Goal: Transaction & Acquisition: Purchase product/service

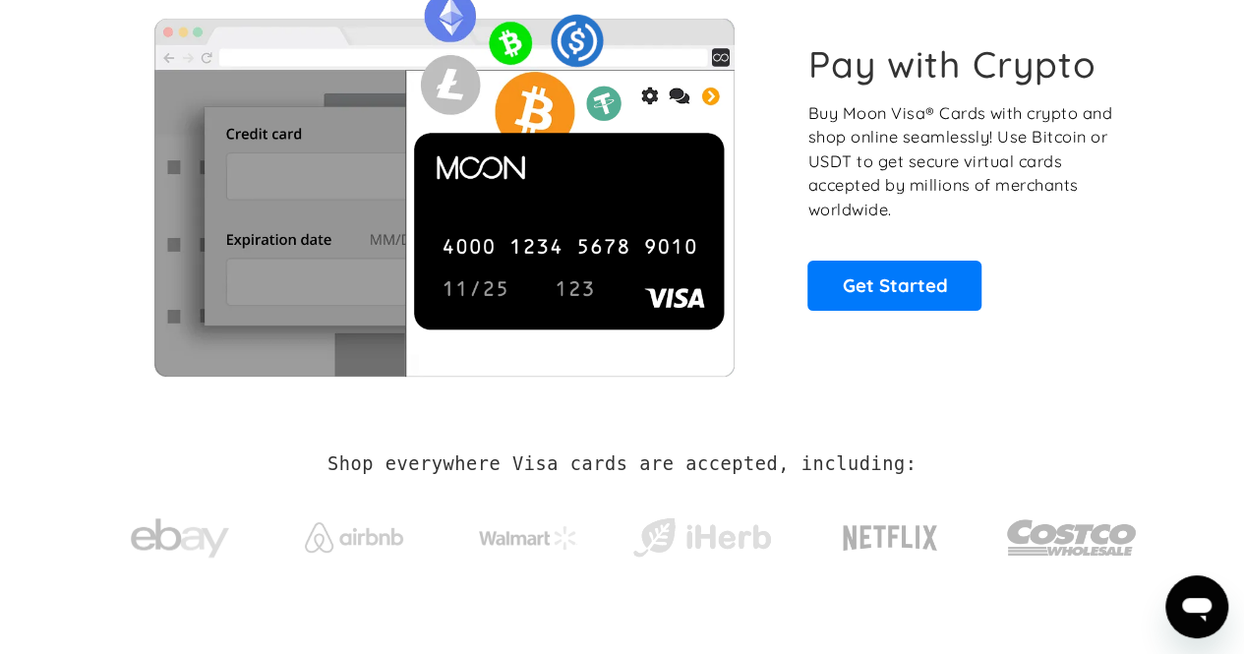
scroll to position [142, 0]
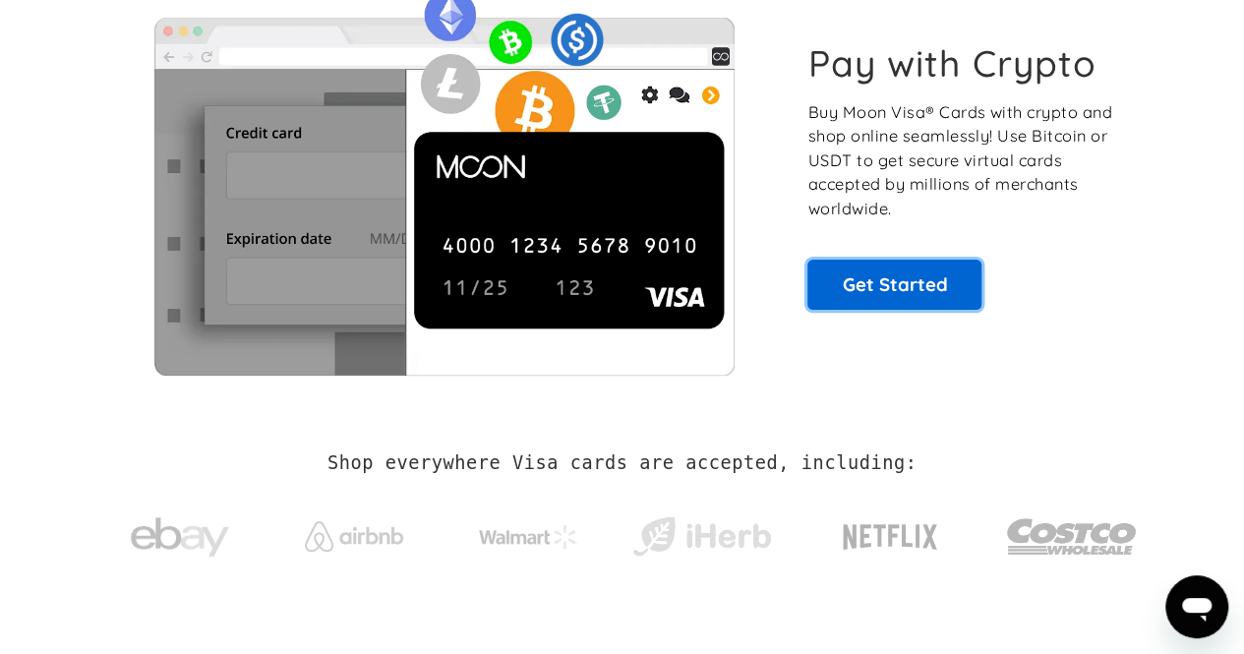
click at [910, 297] on link "Get Started" at bounding box center [895, 284] width 174 height 49
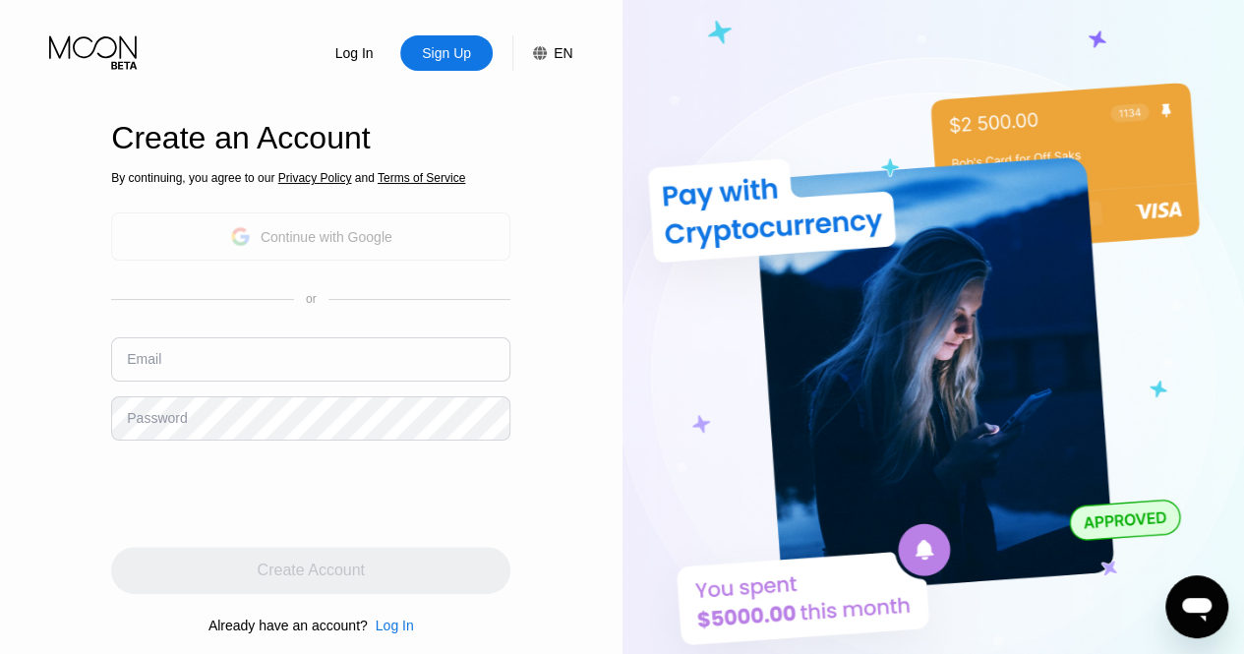
click at [379, 236] on div "Continue with Google" at bounding box center [327, 237] width 132 height 16
click at [391, 247] on div "Continue with Google" at bounding box center [311, 236] width 162 height 30
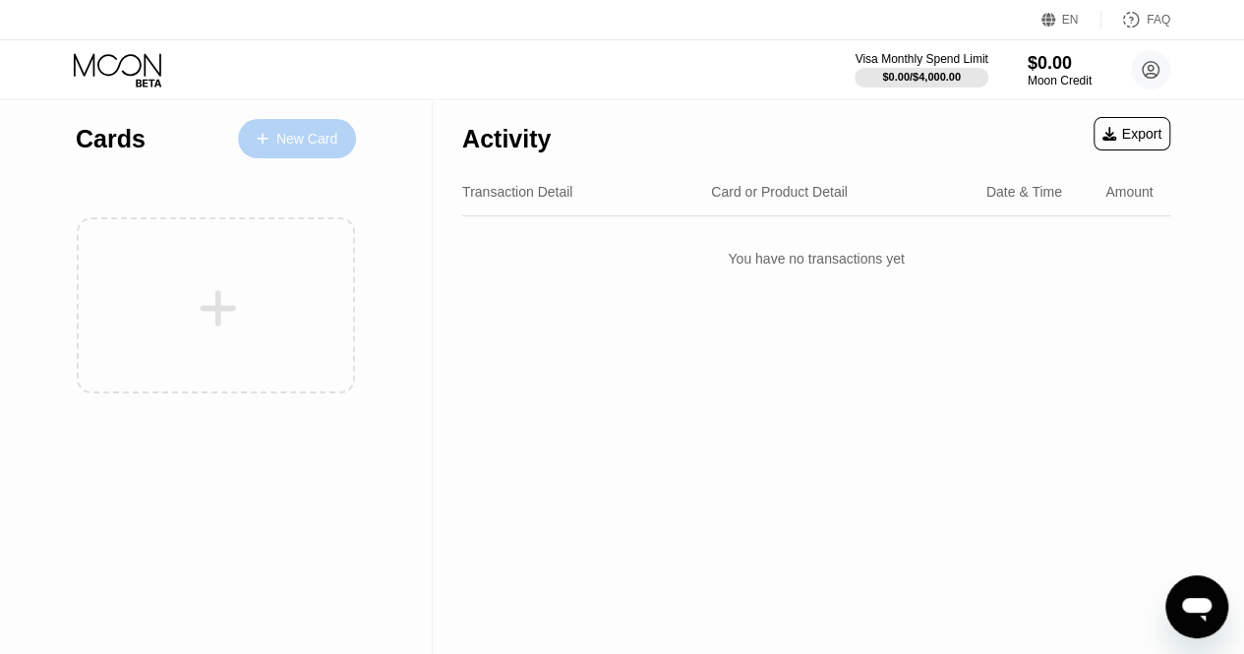
click at [285, 132] on div "New Card" at bounding box center [306, 139] width 61 height 17
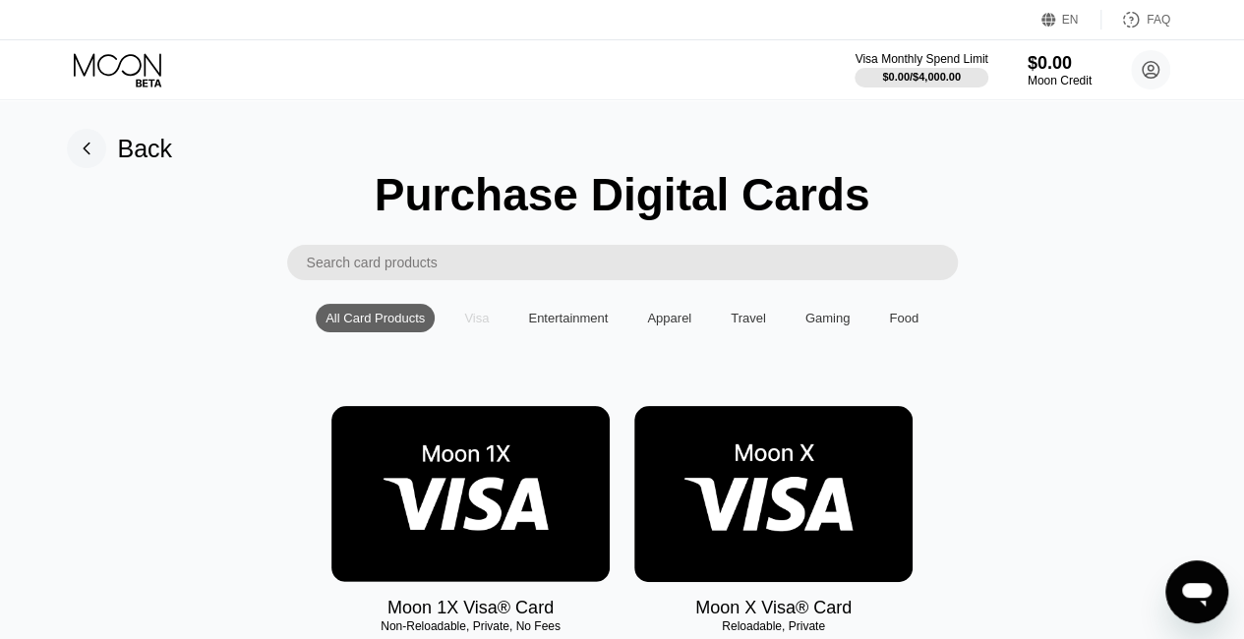
click at [487, 326] on div "Visa" at bounding box center [476, 318] width 25 height 15
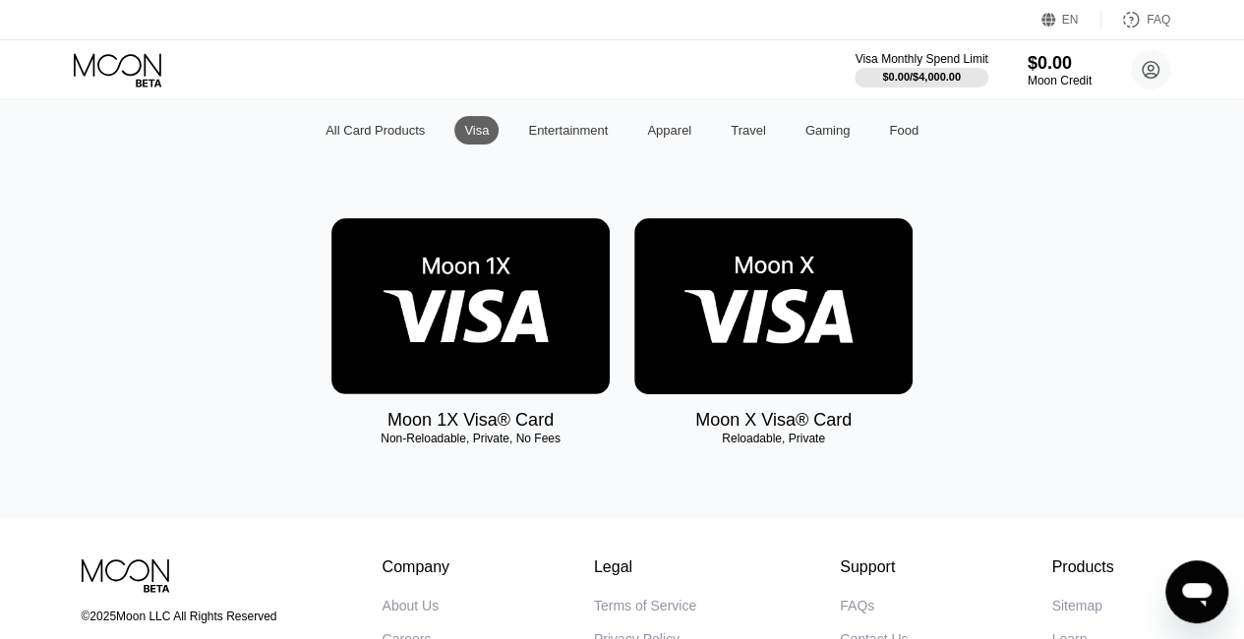
scroll to position [200, 0]
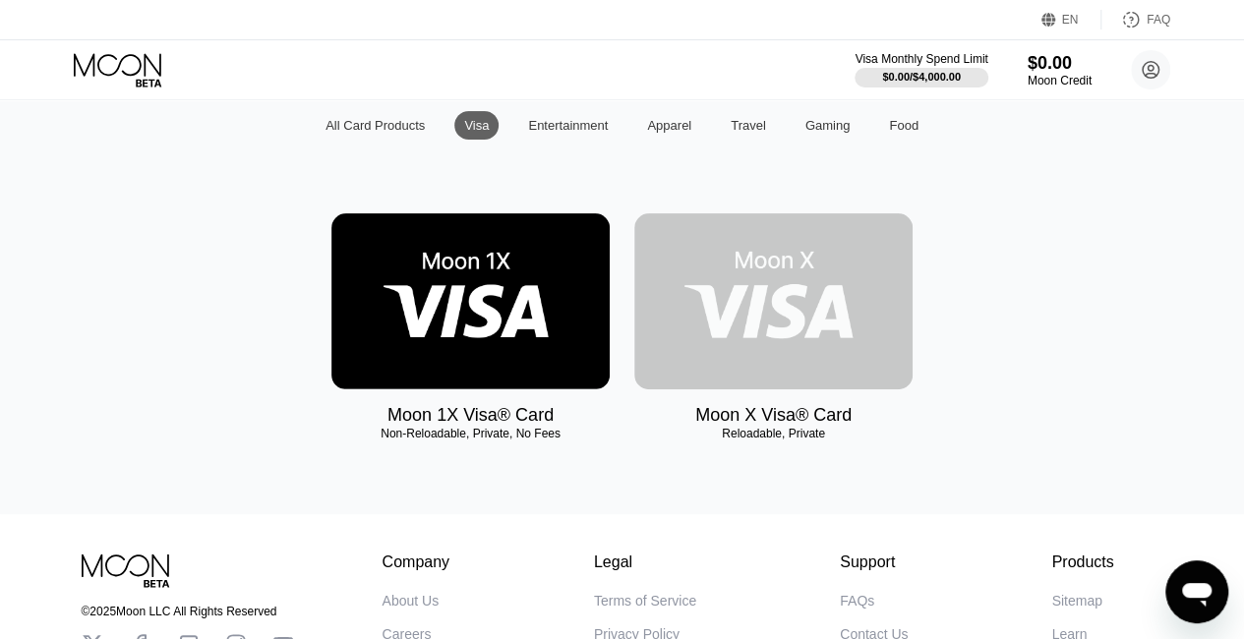
click at [811, 317] on img at bounding box center [773, 301] width 278 height 176
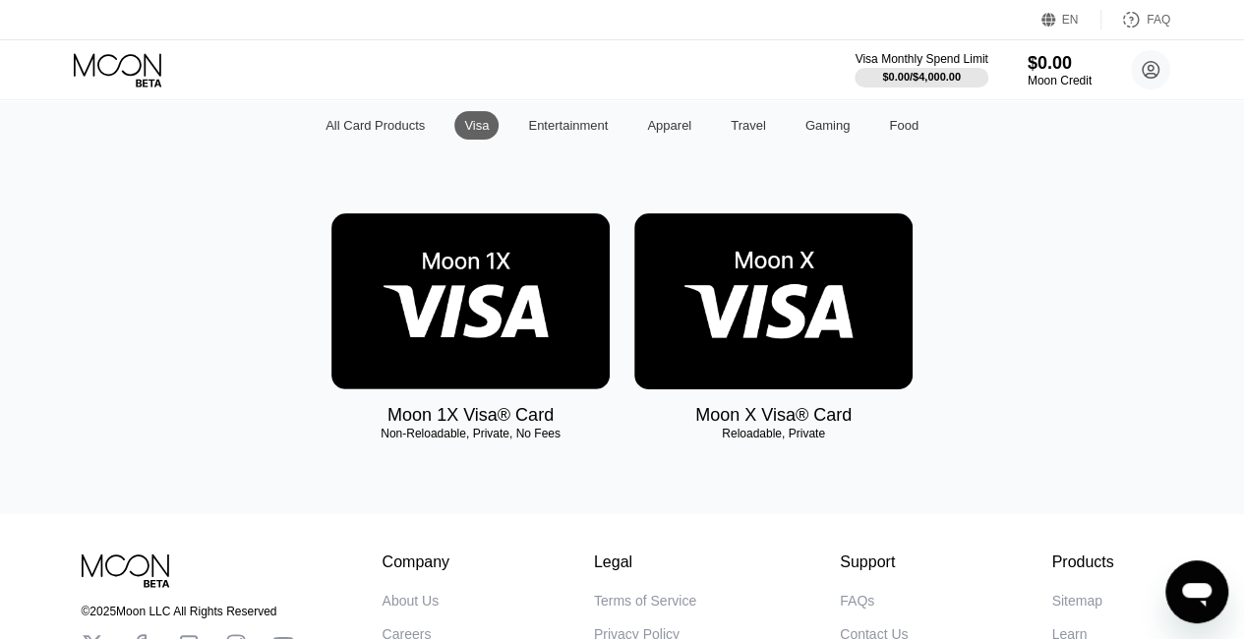
scroll to position [0, 0]
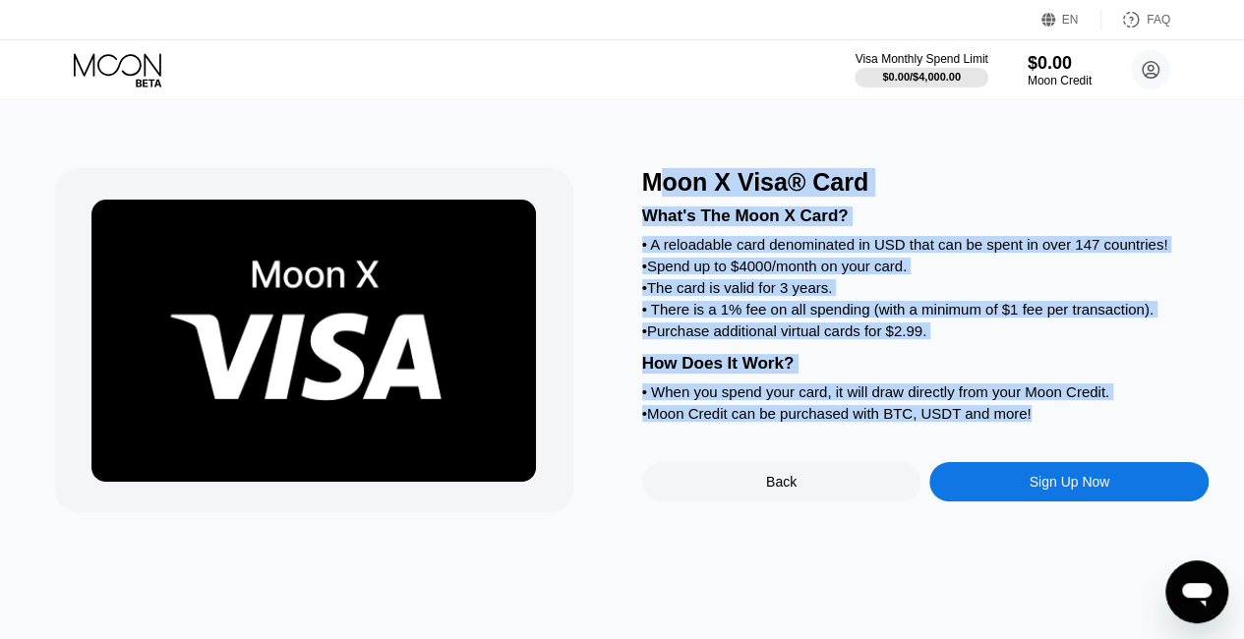
click at [961, 315] on div "What's The Moon X Card? • A reloadable card denominated in USD that can be spen…" at bounding box center [926, 312] width 568 height 230
drag, startPoint x: 0, startPoint y: 0, endPoint x: 961, endPoint y: 315, distance: 1011.2
click at [961, 315] on div "What's The Moon X Card? • A reloadable card denominated in USD that can be spen…" at bounding box center [926, 312] width 568 height 230
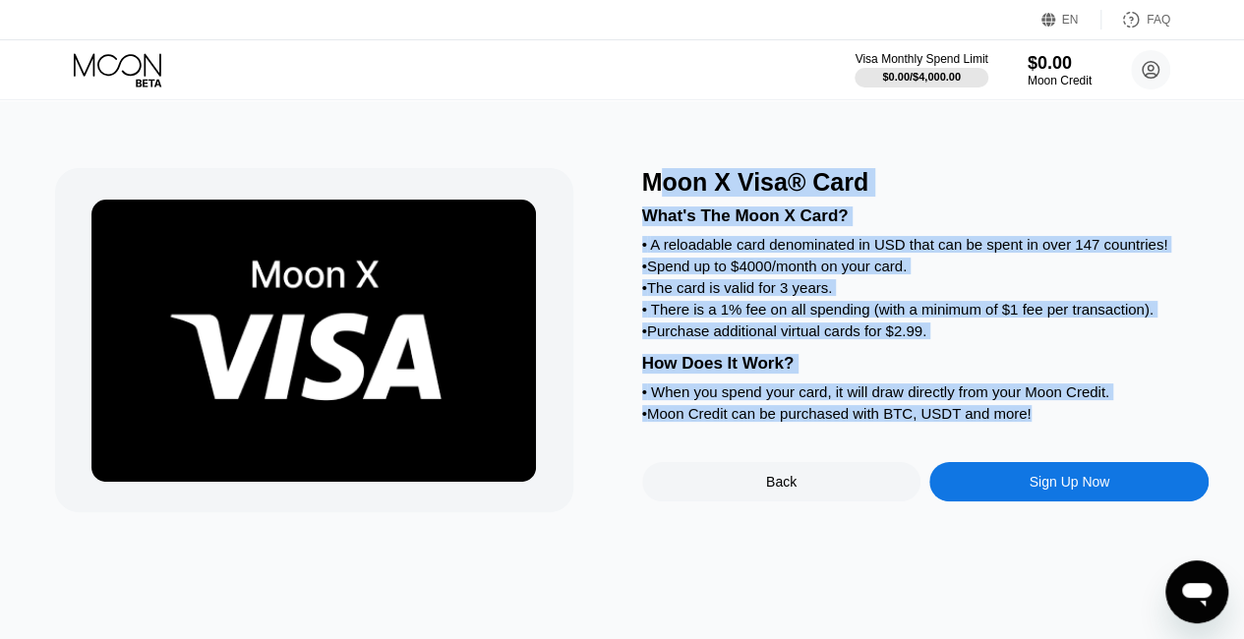
click at [895, 253] on div "• A reloadable card denominated in USD that can be spent in over 147 countries!" at bounding box center [926, 244] width 568 height 17
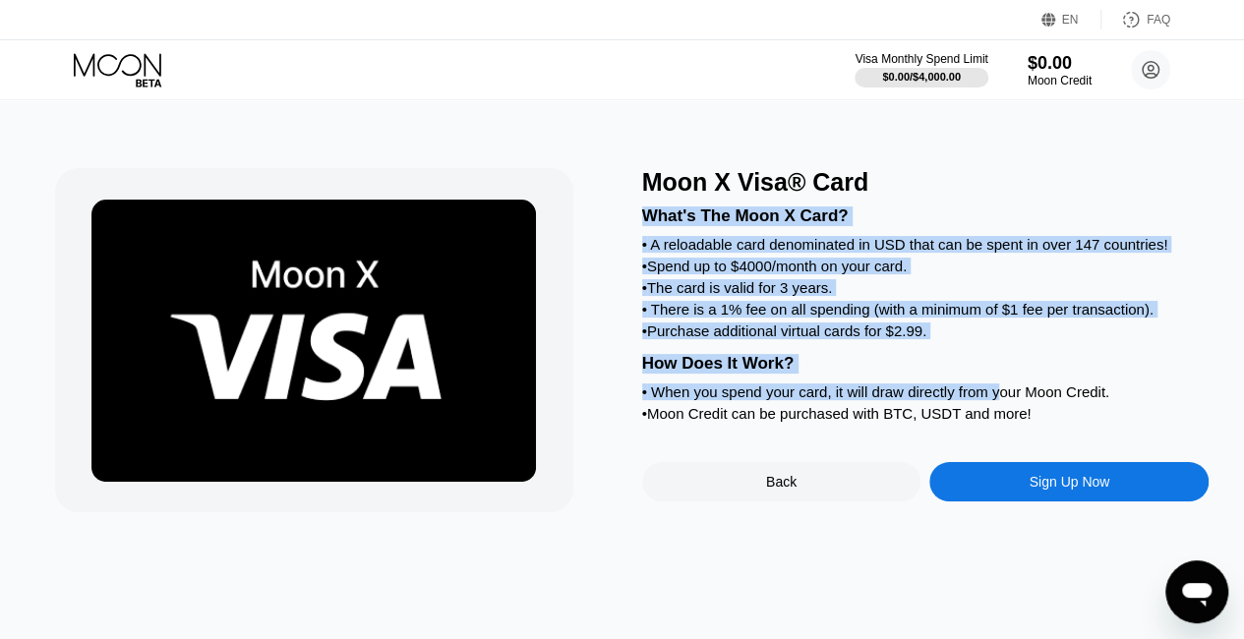
drag, startPoint x: 1103, startPoint y: 171, endPoint x: 1005, endPoint y: 414, distance: 261.7
click at [1005, 414] on div "Moon X Visa® Card What's The Moon X Card? • A reloadable card denominated in US…" at bounding box center [926, 340] width 568 height 344
click at [1005, 400] on div "• When you spend your card, it will draw directly from your Moon Credit." at bounding box center [926, 392] width 568 height 17
click at [1052, 402] on div "What's The Moon X Card? • A reloadable card denominated in USD that can be spen…" at bounding box center [926, 312] width 568 height 230
click at [1035, 372] on div "What's The Moon X Card? • A reloadable card denominated in USD that can be spen…" at bounding box center [926, 312] width 568 height 230
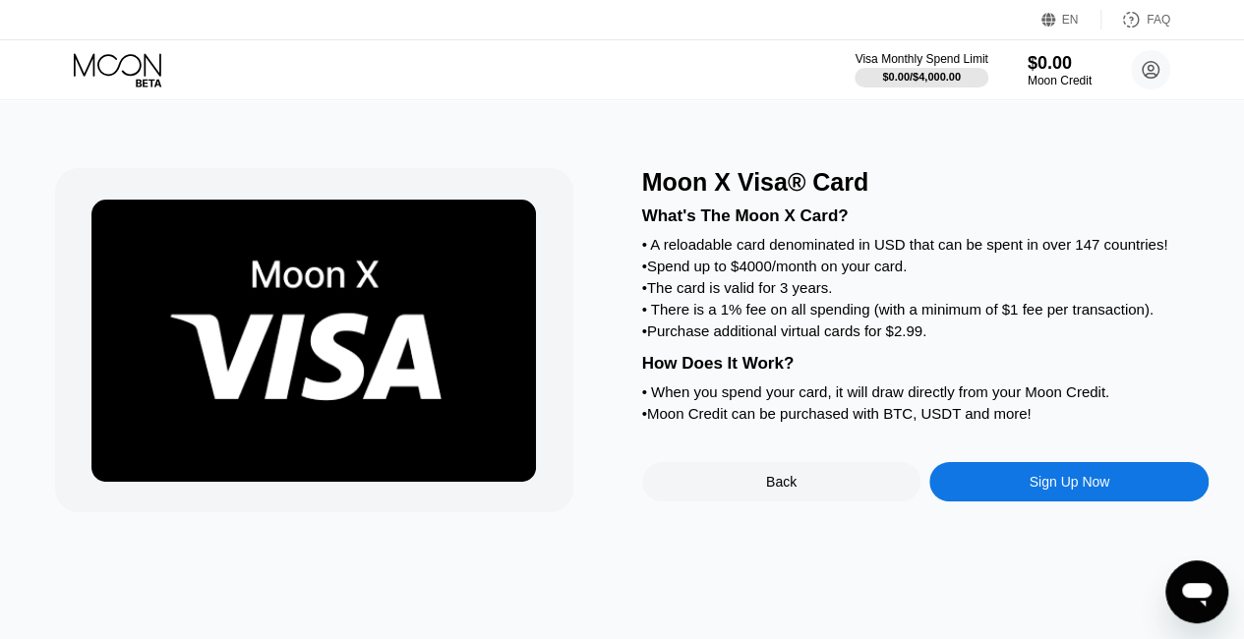
click at [1029, 422] on div "• Moon Credit can be purchased with BTC, USDT and more!" at bounding box center [926, 413] width 568 height 17
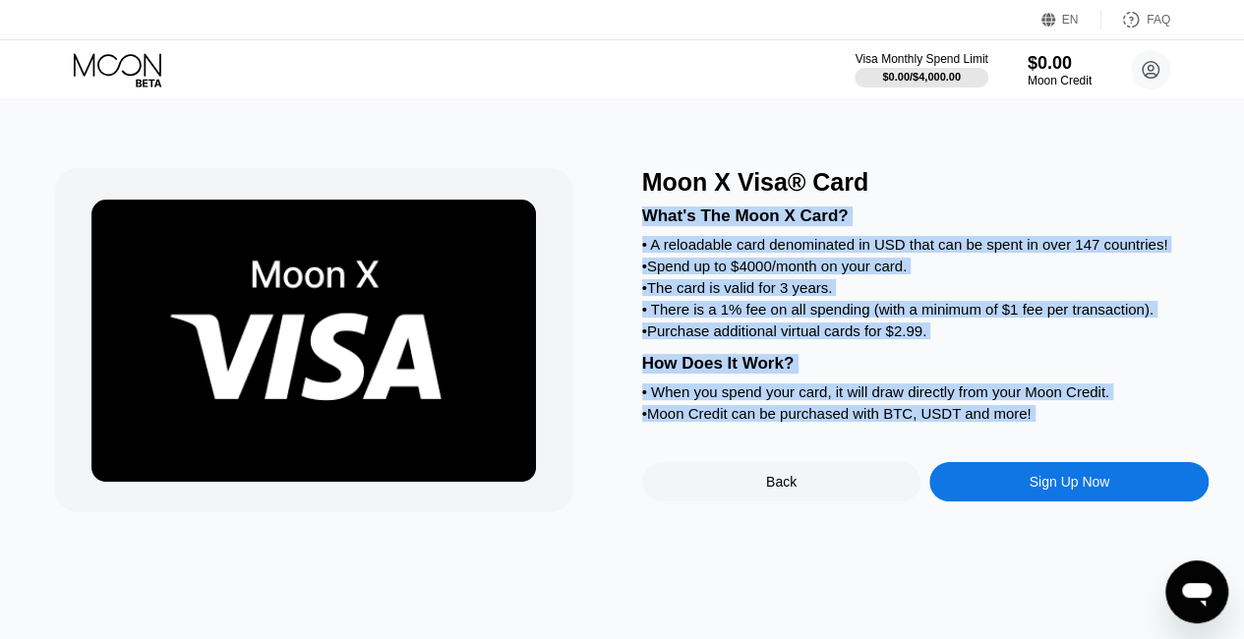
drag, startPoint x: 1029, startPoint y: 450, endPoint x: 875, endPoint y: 158, distance: 329.1
click at [875, 158] on div "Moon X Visa® Card What's The Moon X Card? • A reloadable card denominated in US…" at bounding box center [622, 369] width 1259 height 540
click at [1025, 422] on div "• Moon Credit can be purchased with BTC, USDT and more!" at bounding box center [926, 413] width 568 height 17
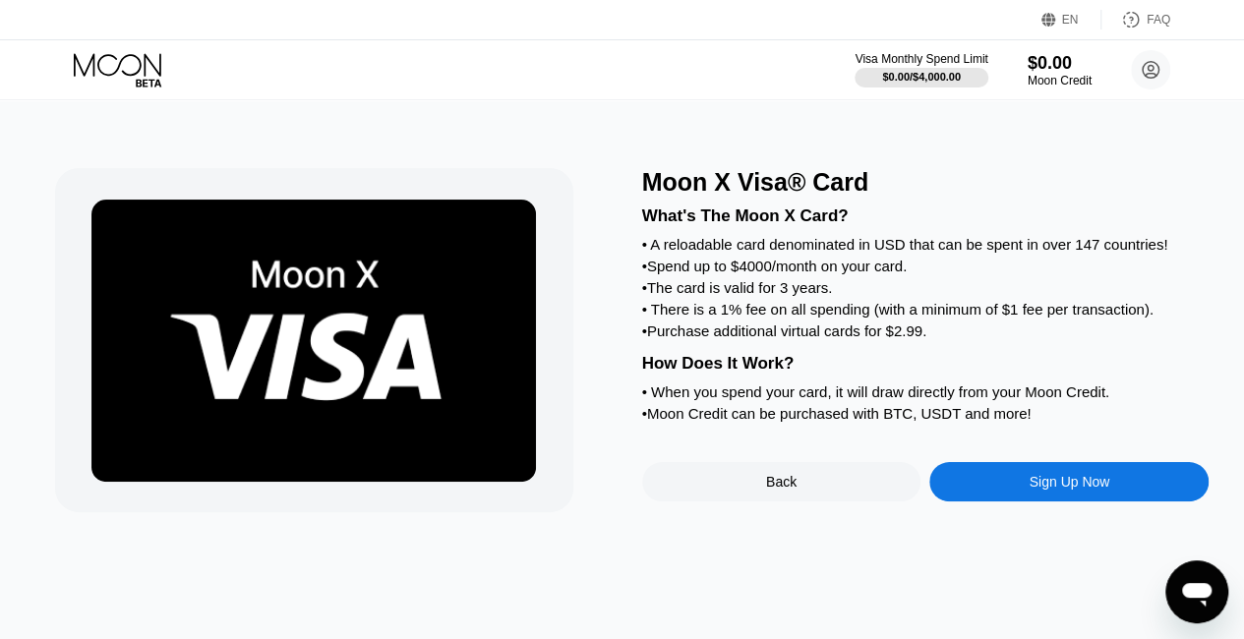
click at [1047, 490] on div "Moon X Visa® Card What's The Moon X Card? • A reloadable card denominated in US…" at bounding box center [926, 340] width 568 height 344
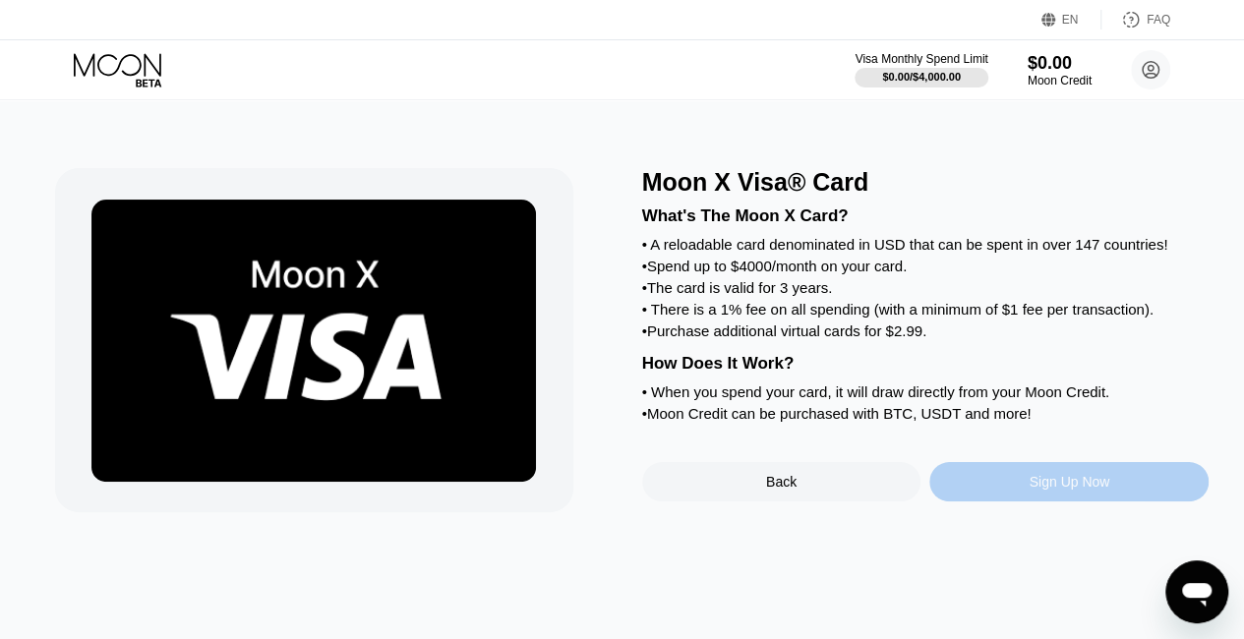
click at [1051, 490] on div "Sign Up Now" at bounding box center [1069, 482] width 81 height 16
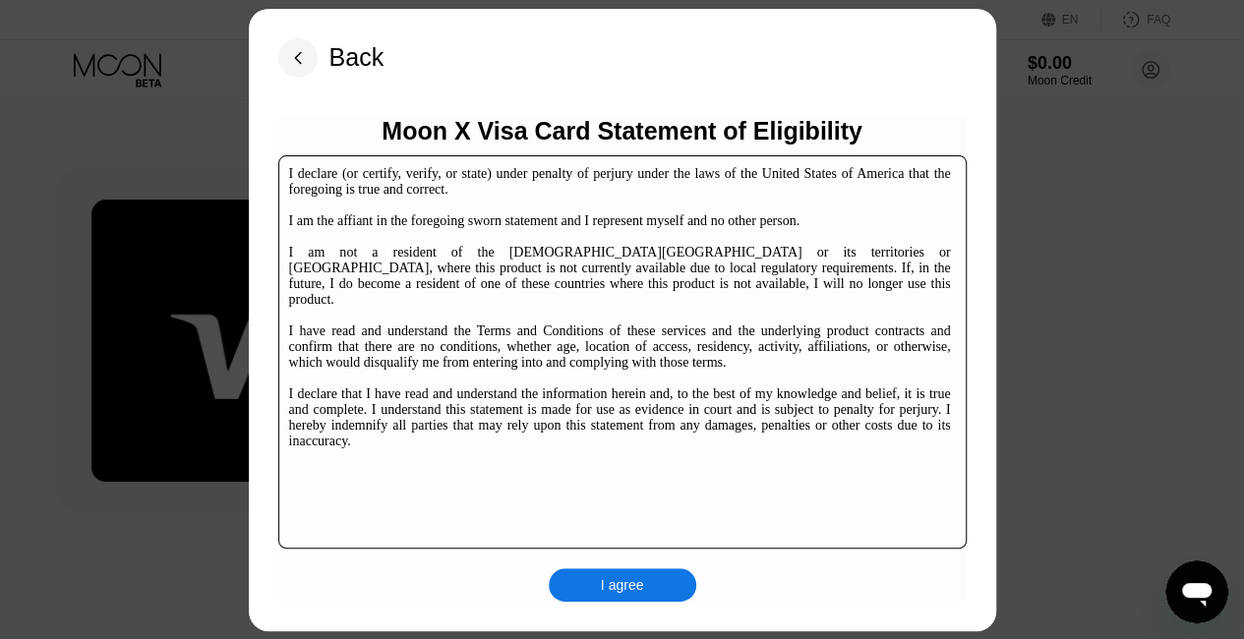
click at [736, 467] on div "I declare (or certify, verify, or state) under penalty of perjury under the law…" at bounding box center [622, 351] width 689 height 393
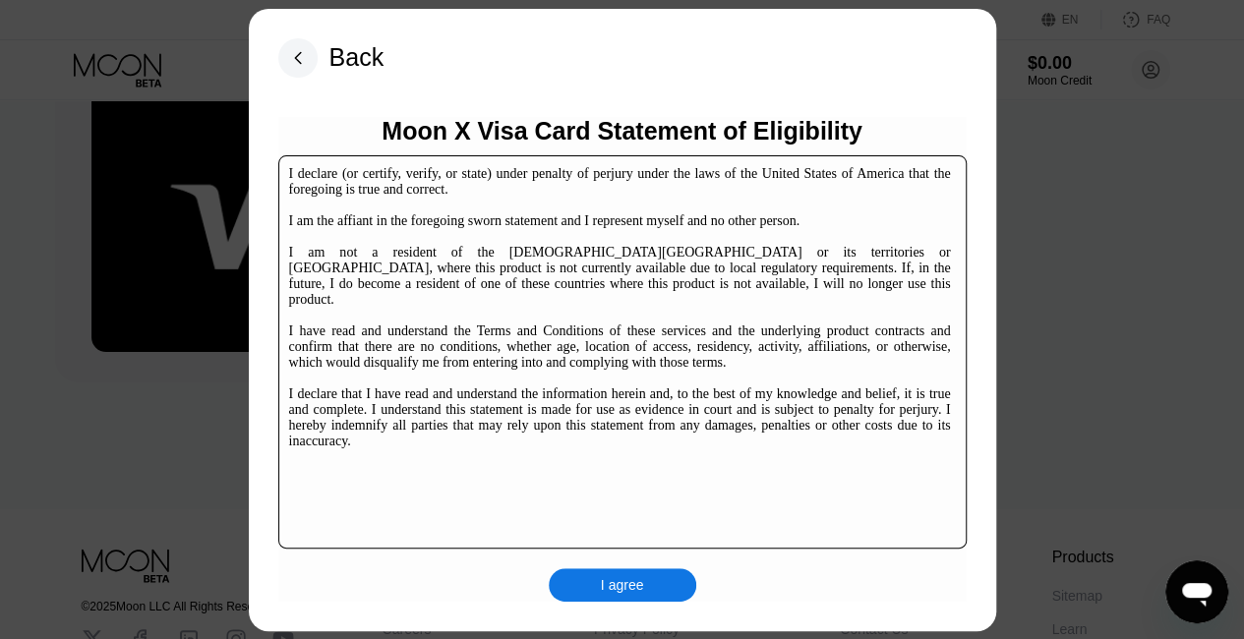
scroll to position [132, 0]
click at [624, 585] on div "I agree" at bounding box center [622, 585] width 43 height 18
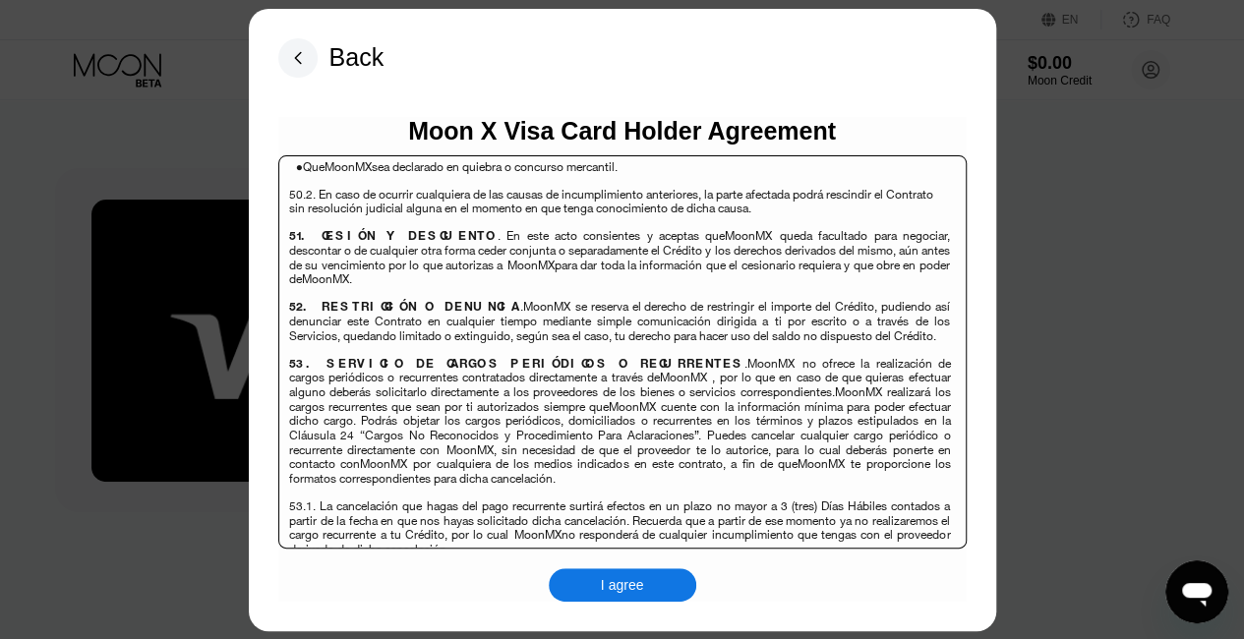
scroll to position [301, 0]
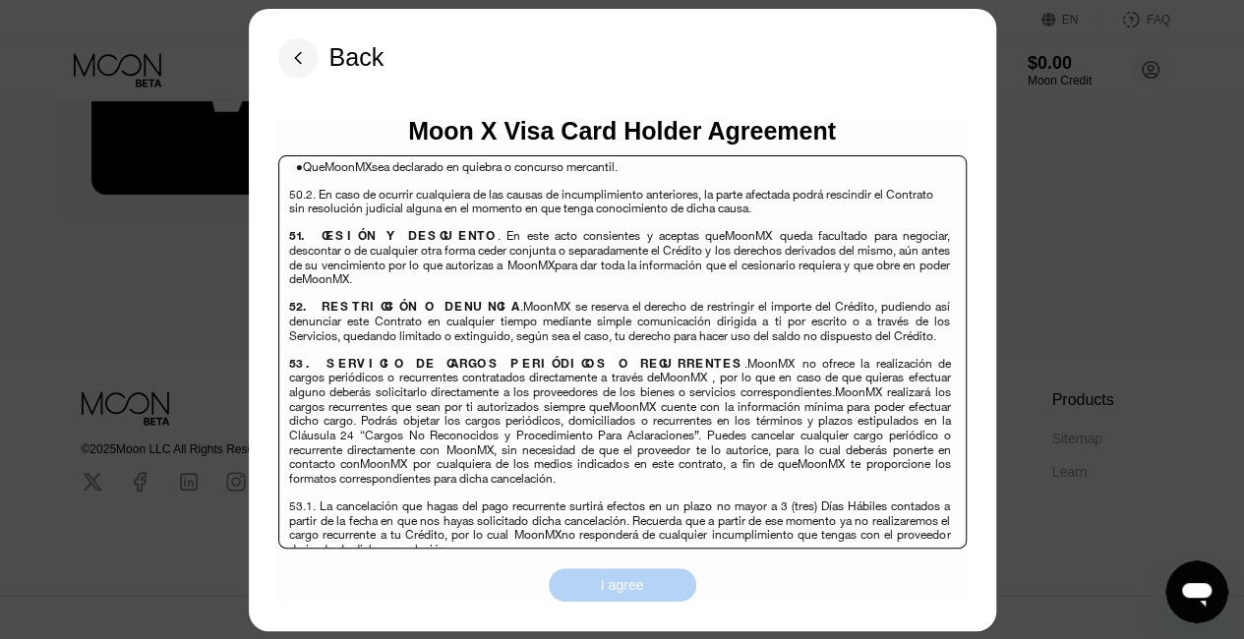
click at [635, 585] on div "I agree" at bounding box center [622, 585] width 43 height 18
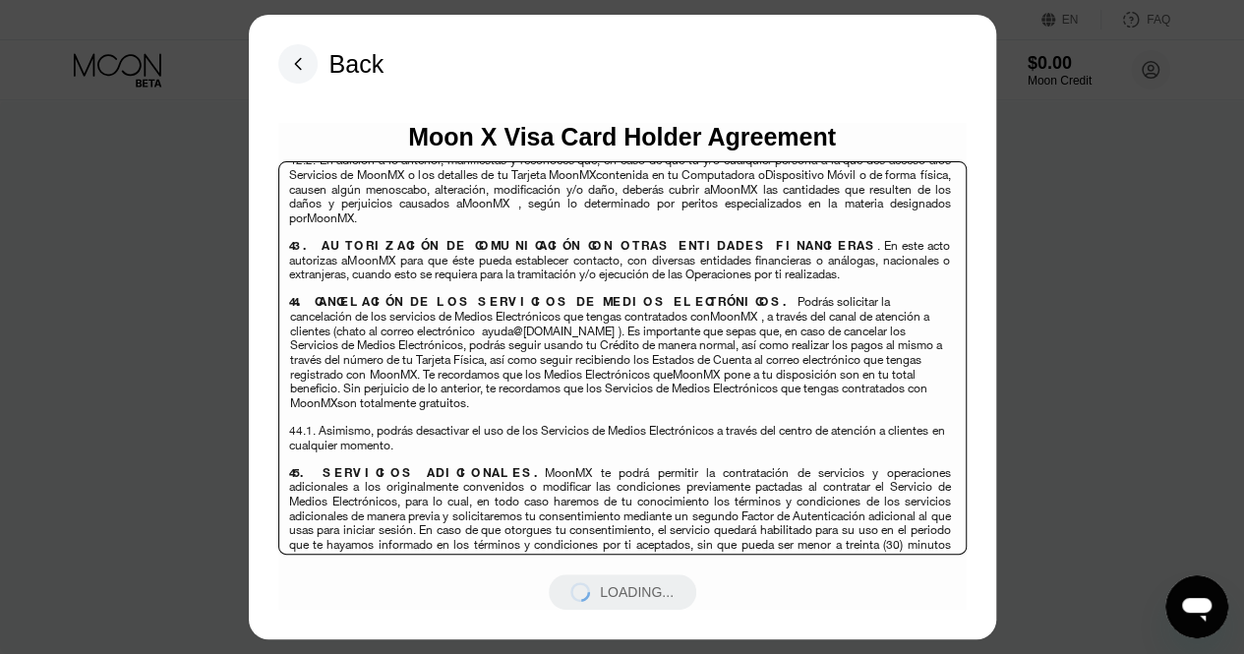
scroll to position [10774, 0]
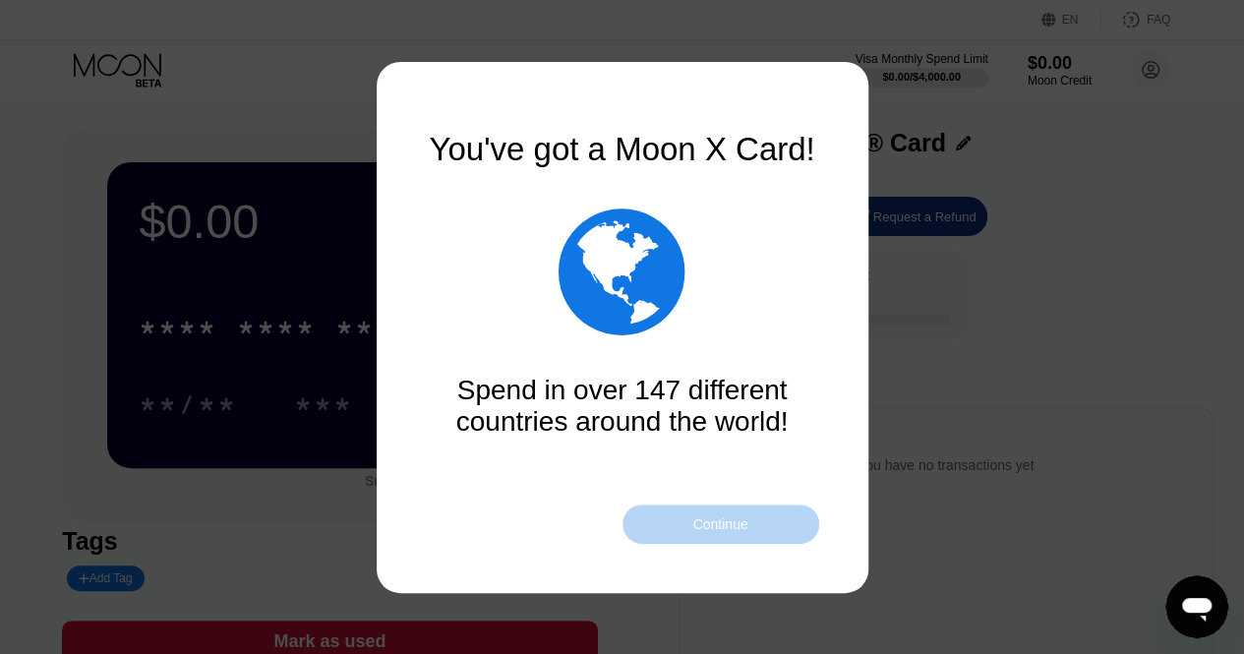
click at [716, 522] on div "Continue" at bounding box center [719, 524] width 55 height 16
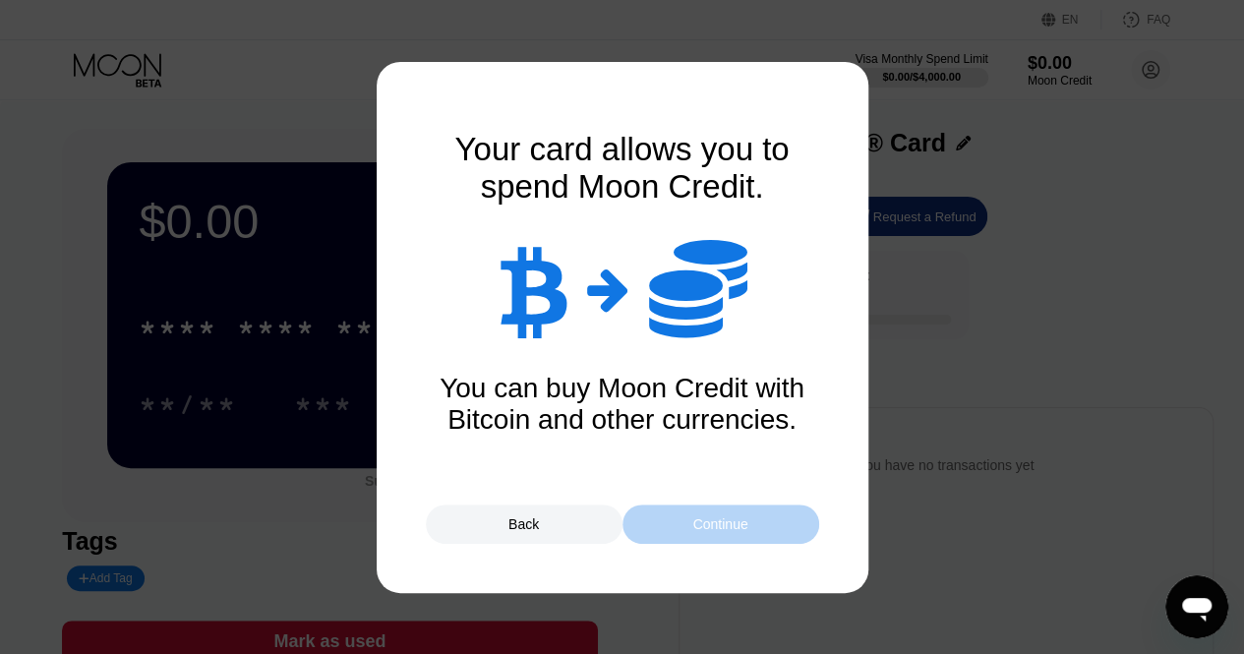
click at [716, 522] on div "Continue" at bounding box center [719, 524] width 55 height 16
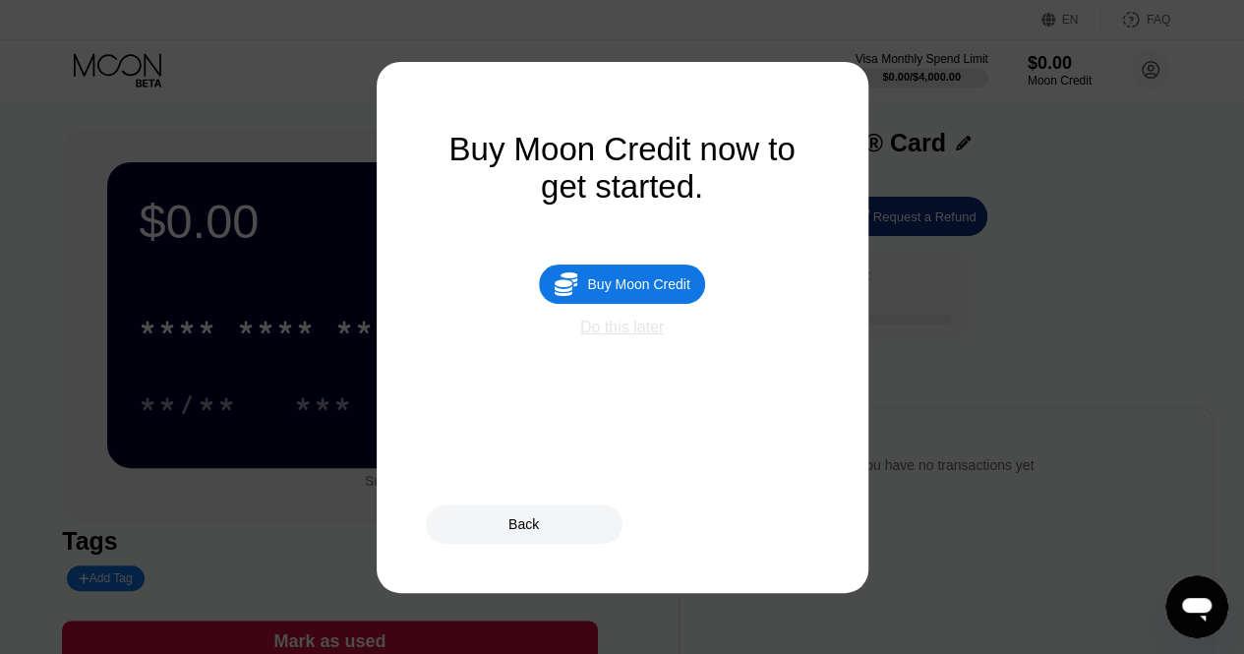
click at [612, 336] on div "Do this later" at bounding box center [622, 328] width 84 height 18
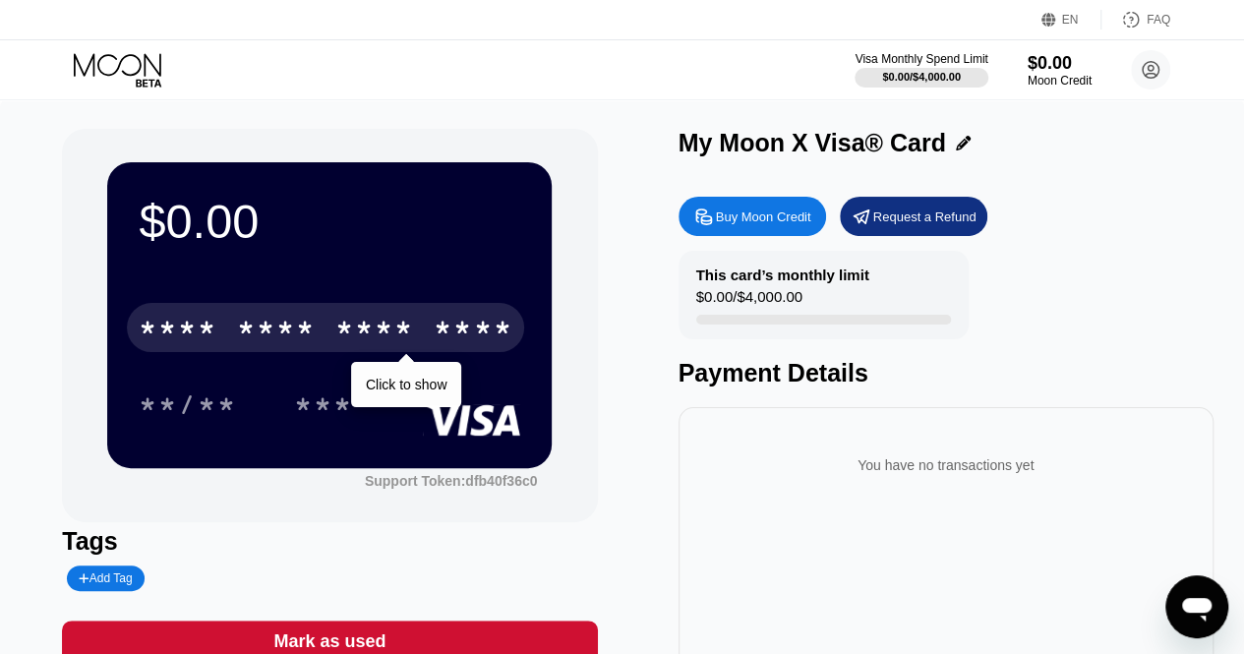
drag, startPoint x: 375, startPoint y: 371, endPoint x: 380, endPoint y: 318, distance: 53.3
click at [380, 318] on div "* * * * * * * * * * * * **** Click to show **/** ***" at bounding box center [330, 346] width 382 height 116
click at [380, 318] on div "* * * *" at bounding box center [374, 330] width 79 height 31
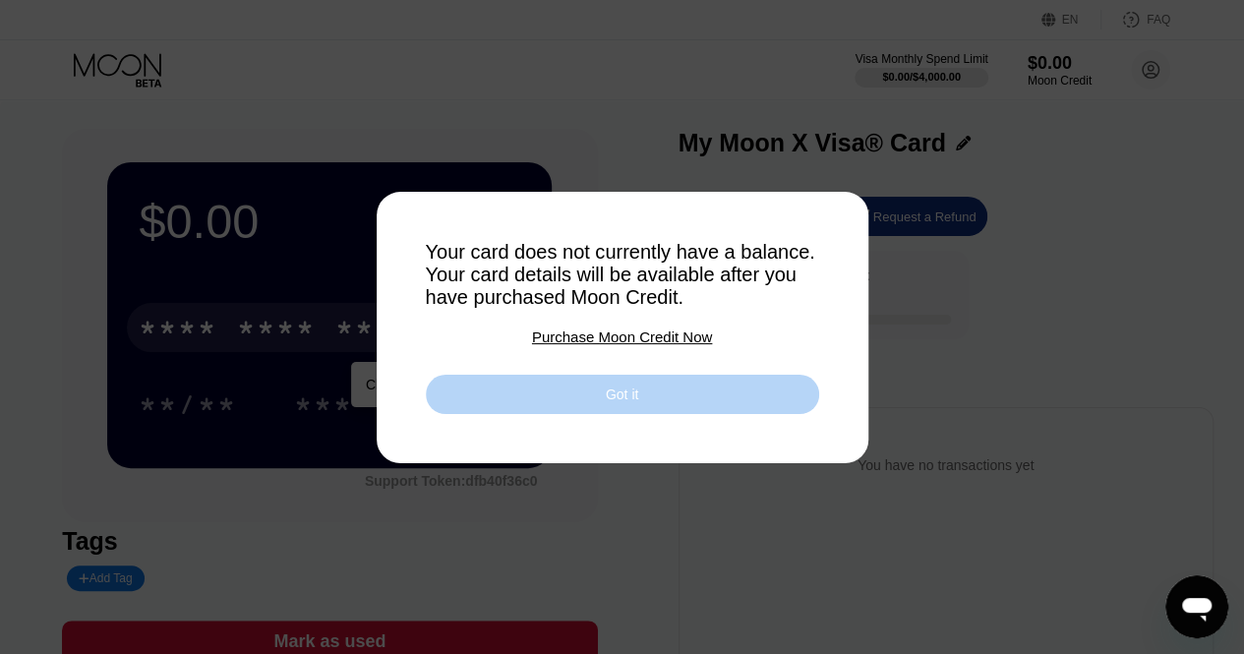
click at [592, 408] on div "Got it" at bounding box center [622, 394] width 393 height 39
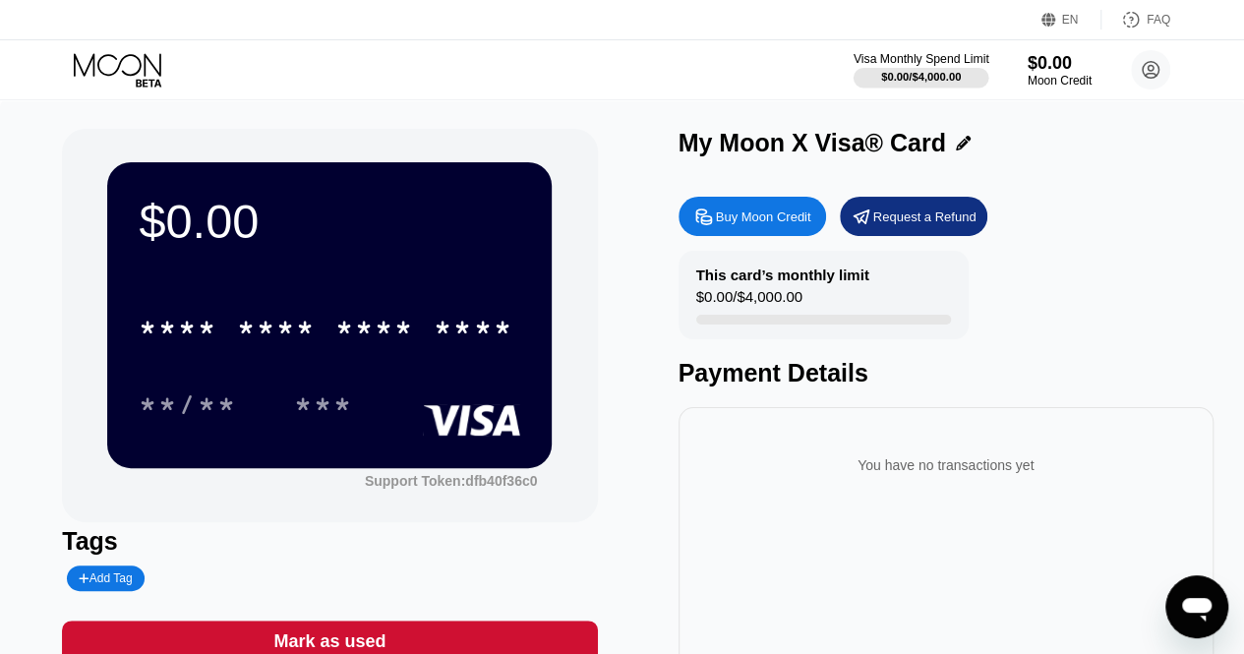
drag, startPoint x: 1058, startPoint y: 290, endPoint x: 975, endPoint y: 72, distance: 233.8
click at [975, 72] on div "EN Language Select an item Save FAQ Visa Monthly Spend Limit $0.00 / $4,000.00 …" at bounding box center [622, 327] width 1244 height 654
click at [766, 214] on div "Buy Moon Credit" at bounding box center [763, 217] width 95 height 17
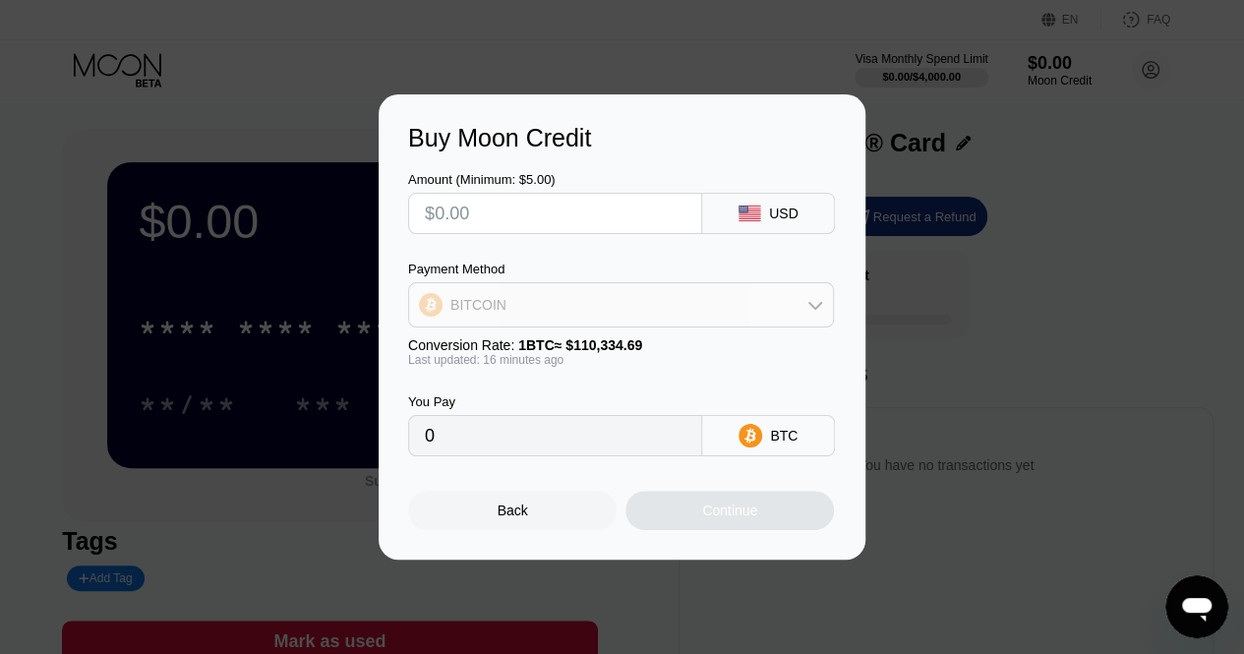
click at [510, 298] on div "BITCOIN" at bounding box center [621, 304] width 424 height 39
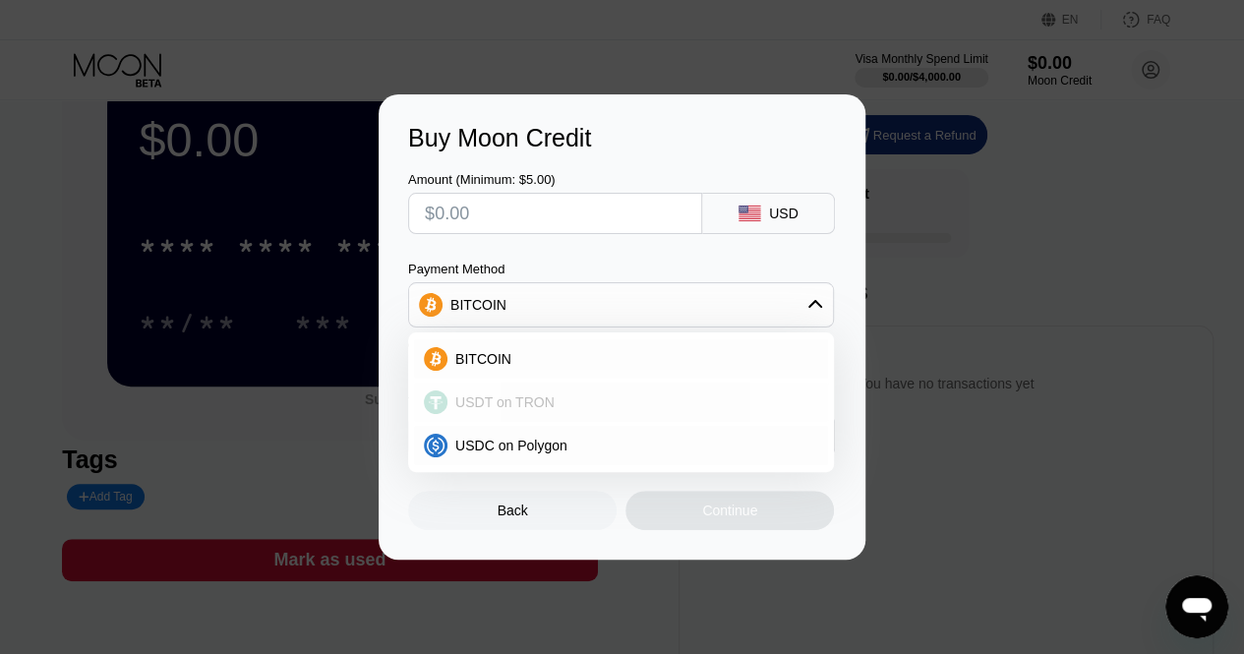
scroll to position [84, 0]
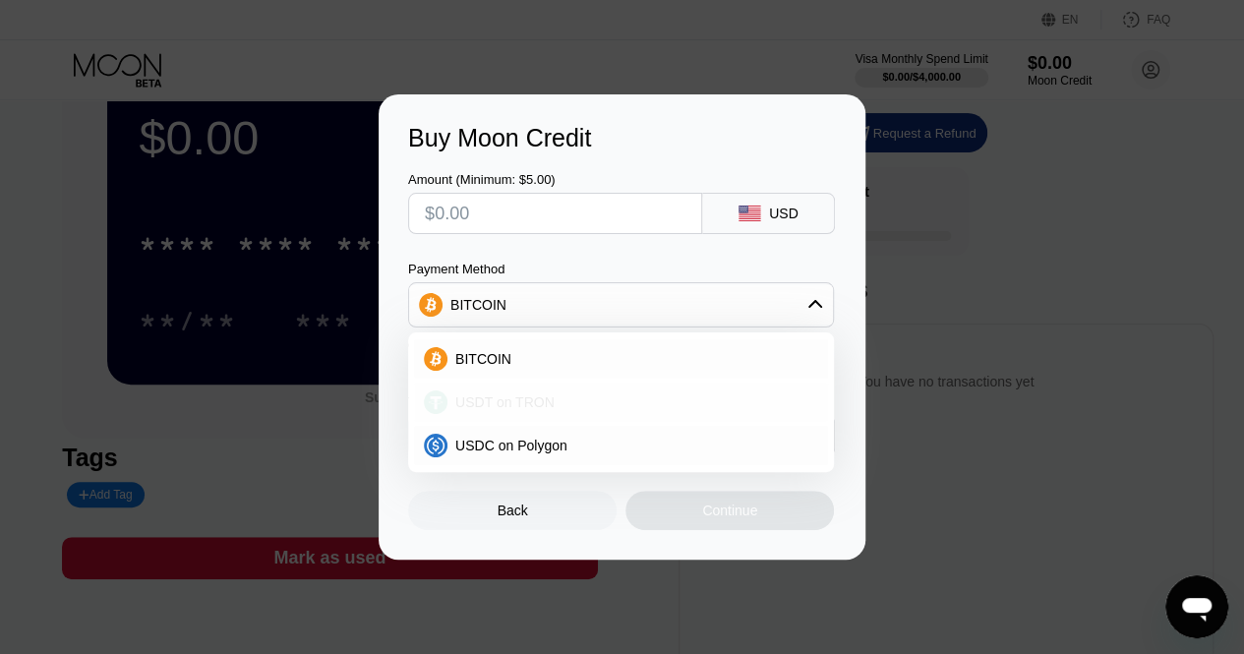
click at [509, 394] on span "USDT on TRON" at bounding box center [504, 402] width 99 height 16
type input "0.00"
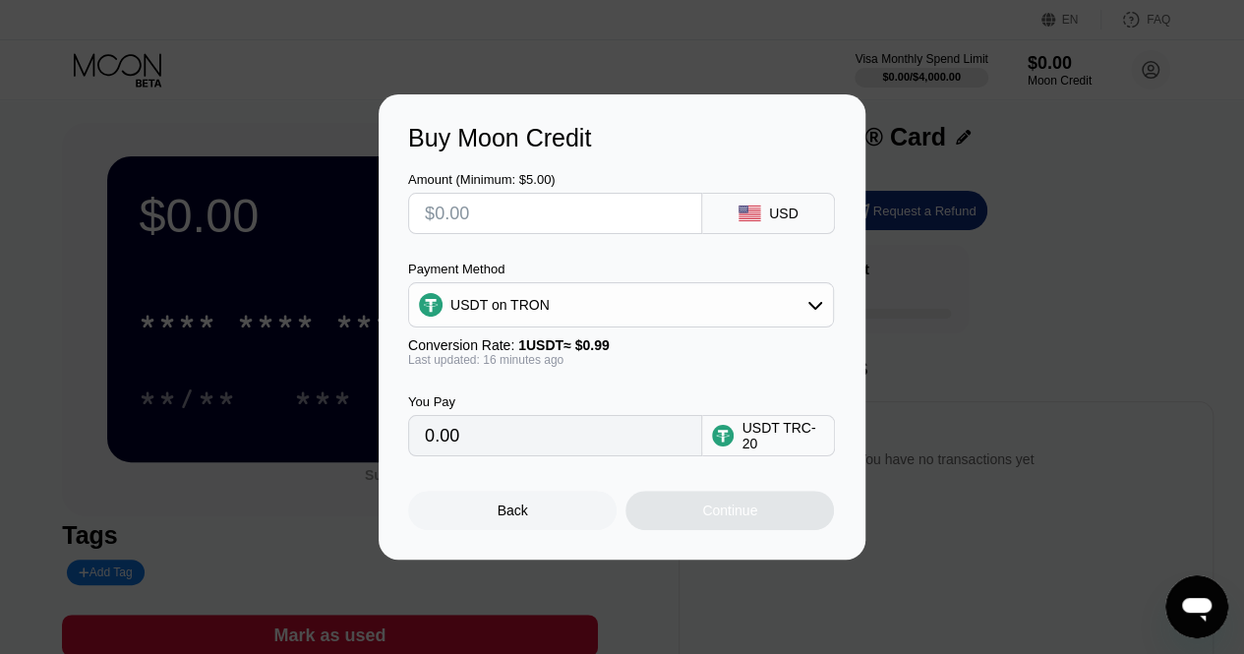
scroll to position [0, 0]
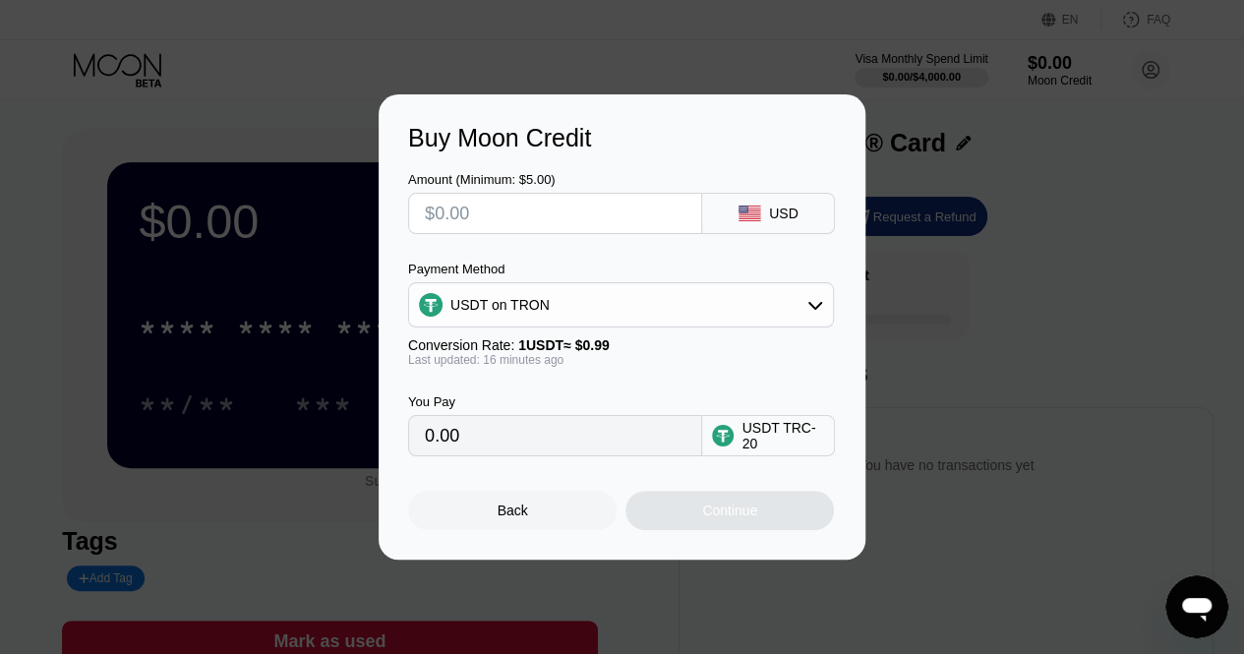
click at [476, 209] on input "text" at bounding box center [555, 213] width 261 height 39
type input "$2"
type input "2.02"
type input "$20"
type input "20.20"
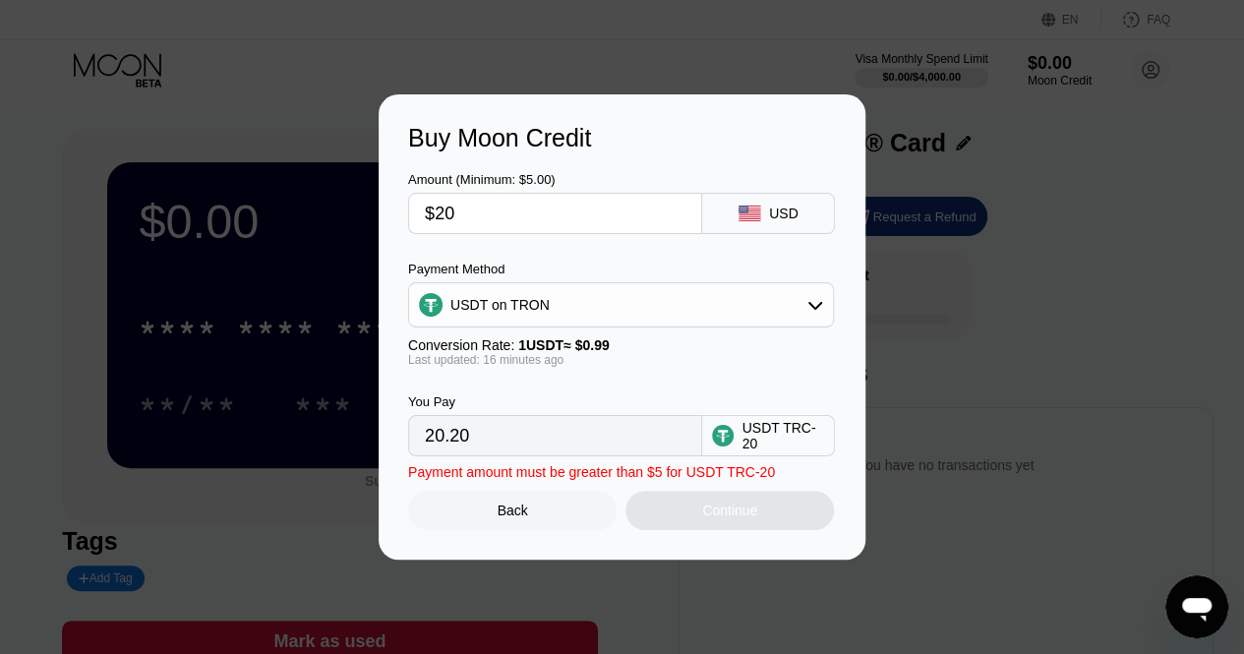
type input "$200"
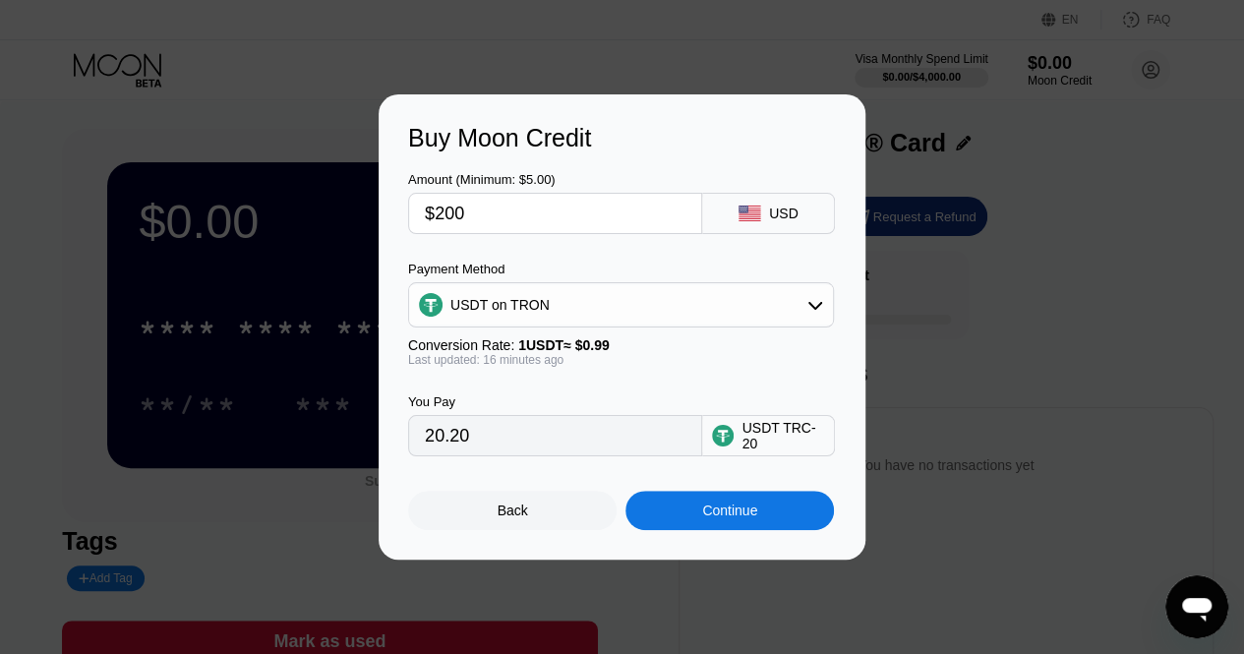
type input "202.02"
type input "$2000"
type input "2020.20"
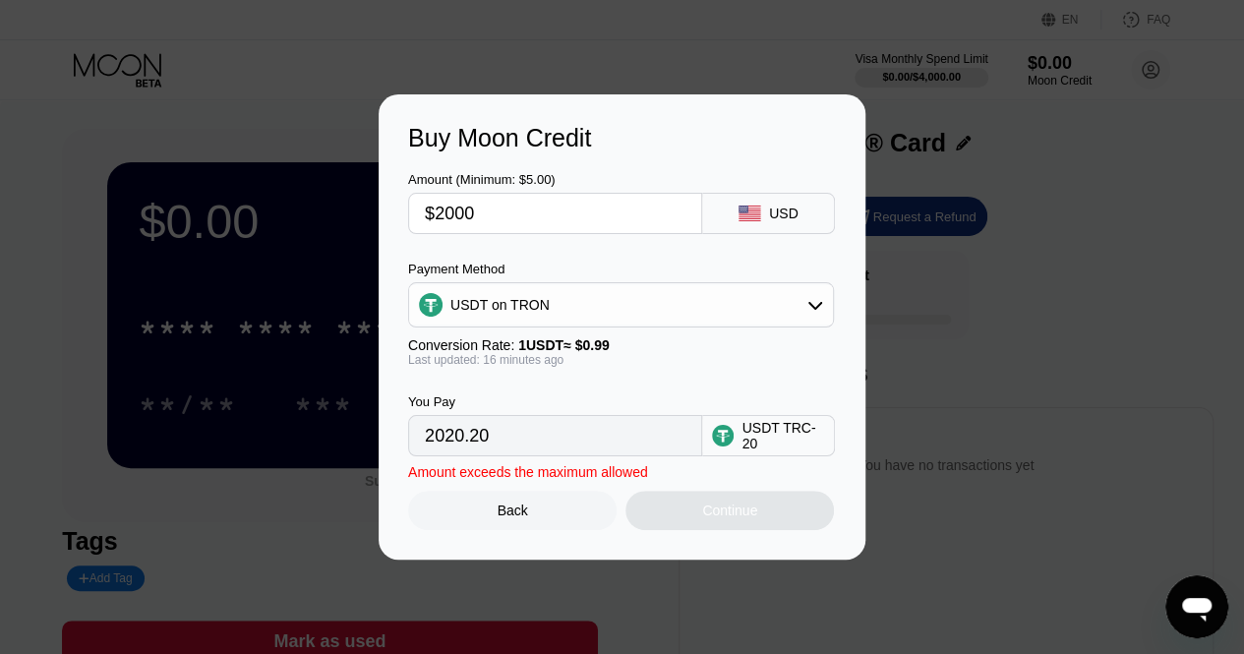
type input "$200"
type input "202.02"
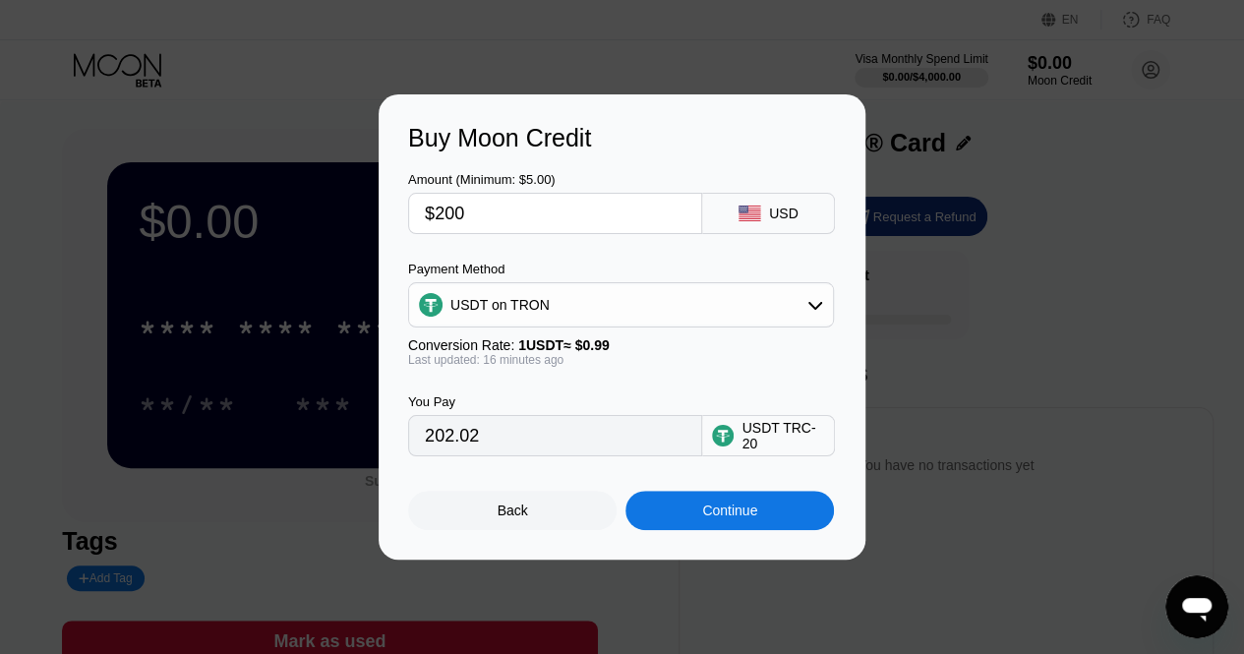
type input "$20"
type input "20.20"
type input "$200"
type input "202.02"
type input "$2000"
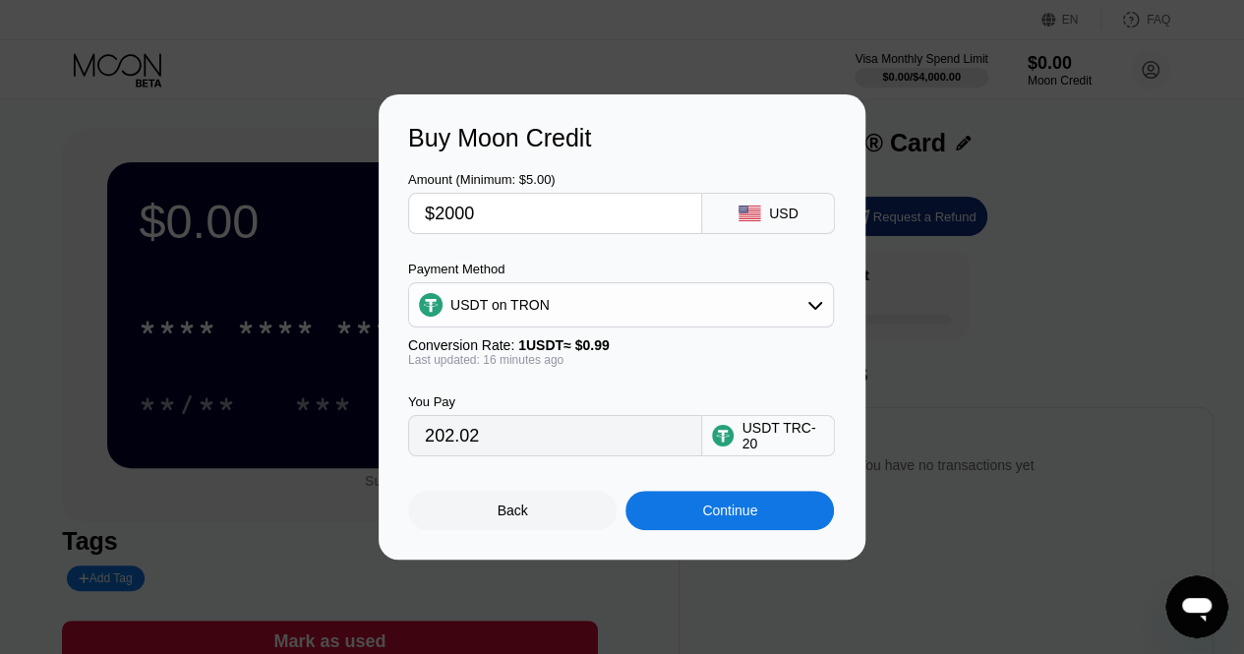
type input "2020.20"
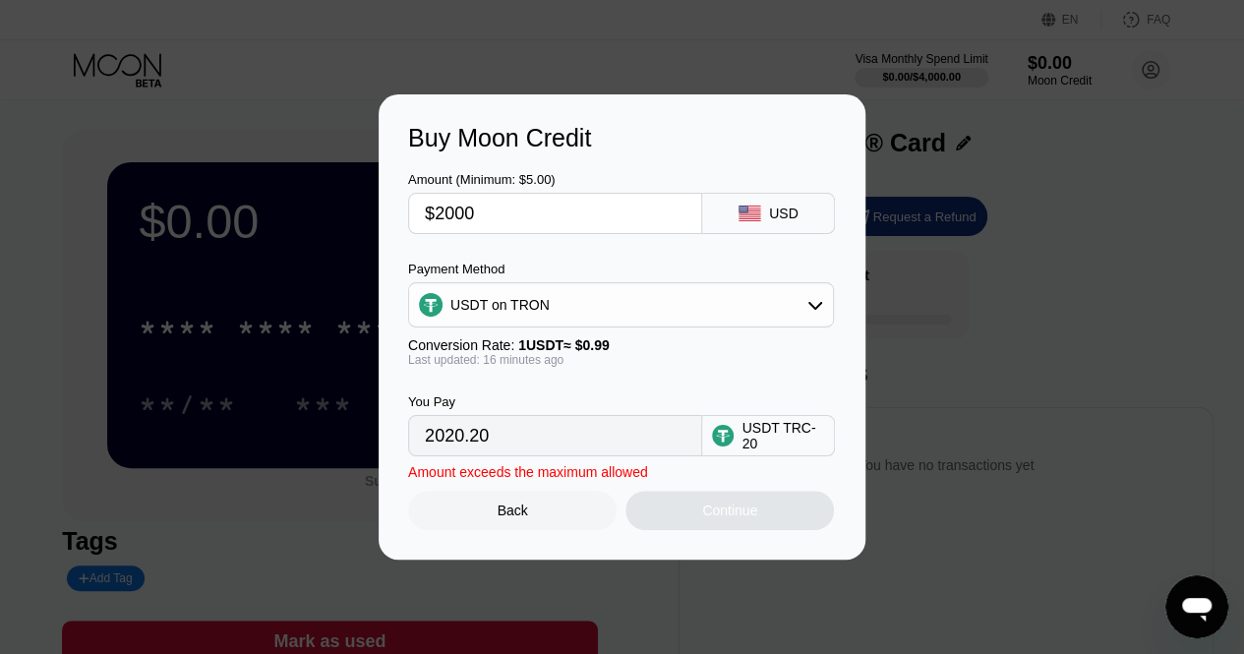
type input "$200"
type input "202.02"
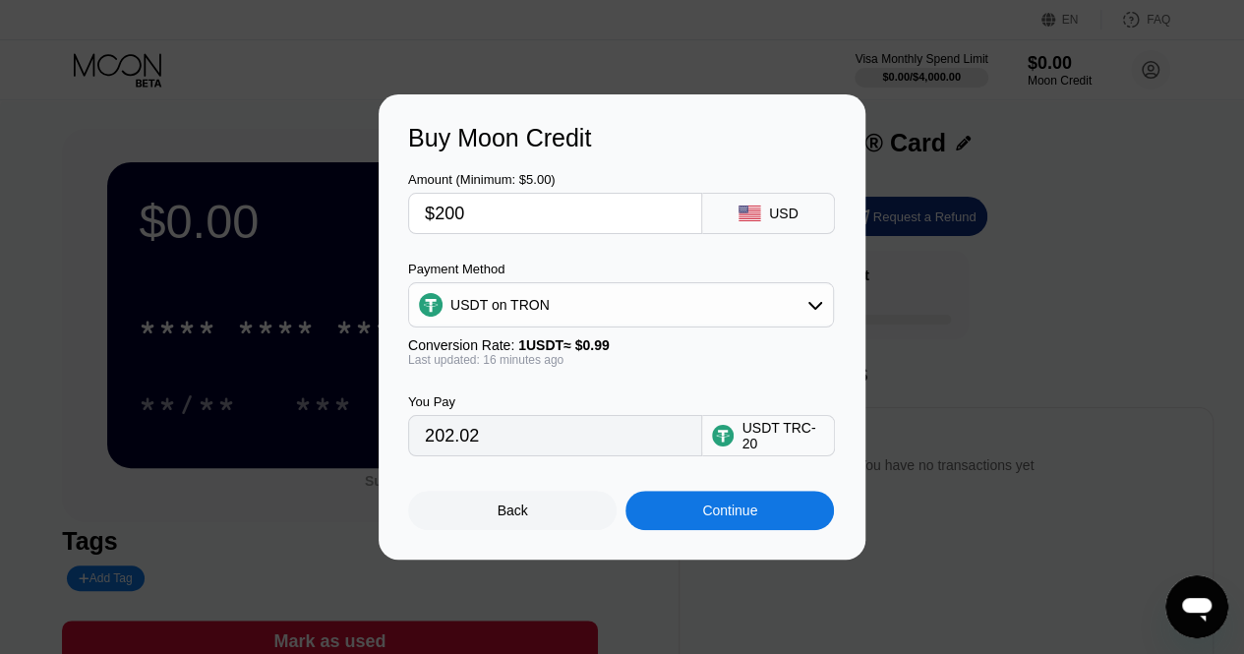
type input "$20"
type input "20.20"
type input "$2"
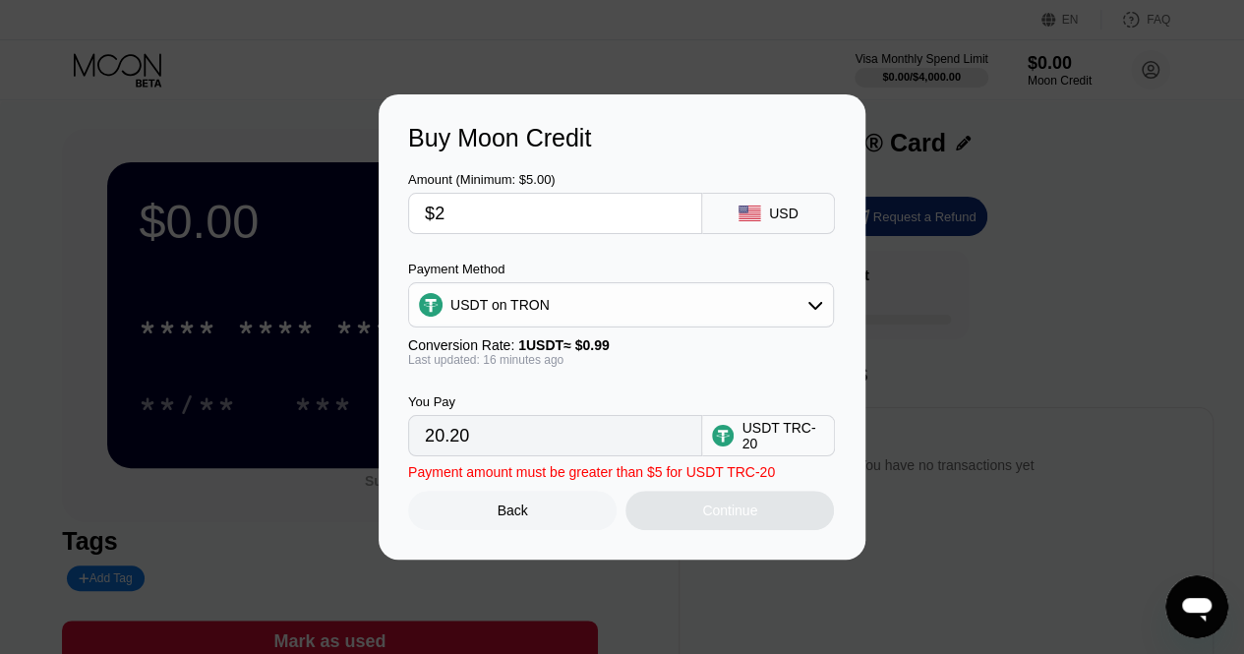
type input "2.02"
type input "0.00"
click at [476, 209] on input "text" at bounding box center [555, 213] width 261 height 39
type input "$1"
type input "1.01"
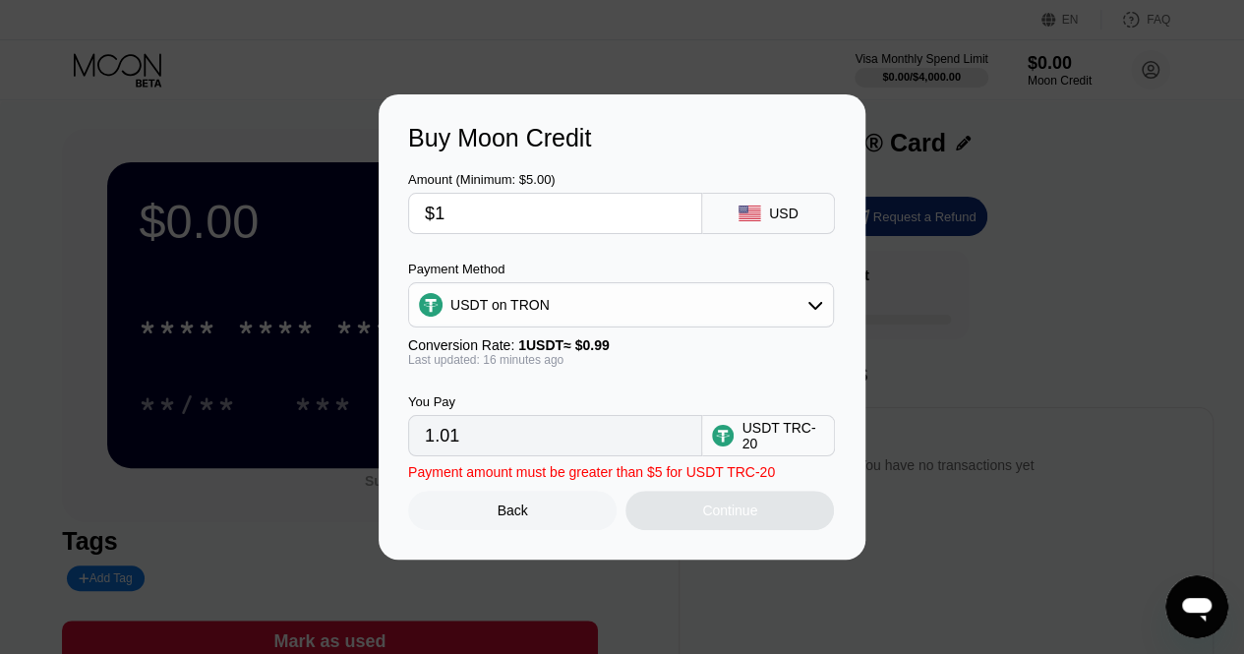
type input "$15"
type input "15.15"
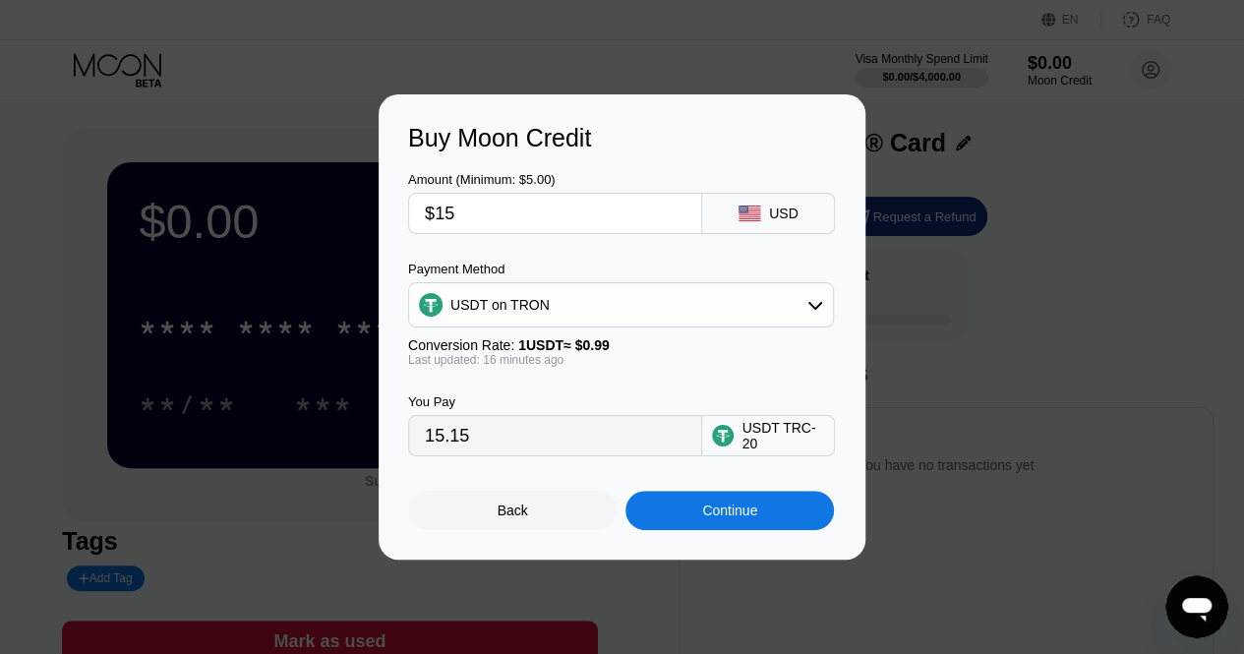
type input "$150"
type input "151.52"
type input "$1500"
type input "1515.15"
type input "$1500"
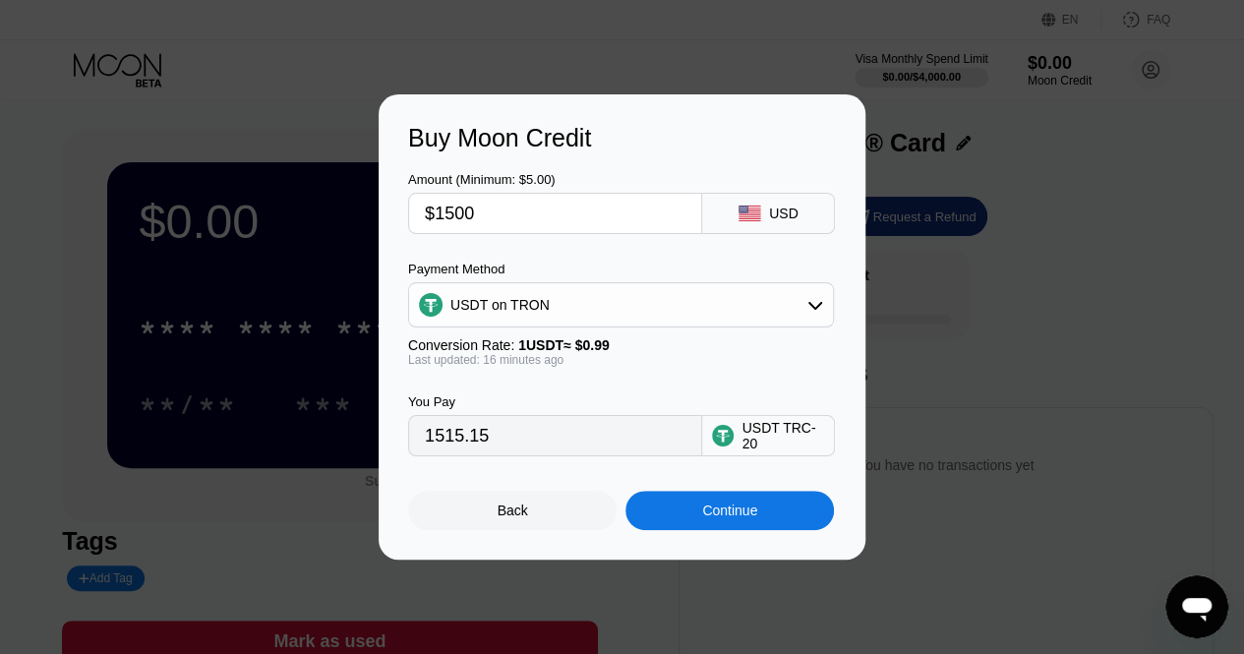
drag, startPoint x: 423, startPoint y: 439, endPoint x: 499, endPoint y: 438, distance: 75.7
click at [499, 438] on div "1515.15" at bounding box center [555, 435] width 294 height 41
click at [499, 438] on input "1515.15" at bounding box center [555, 435] width 261 height 39
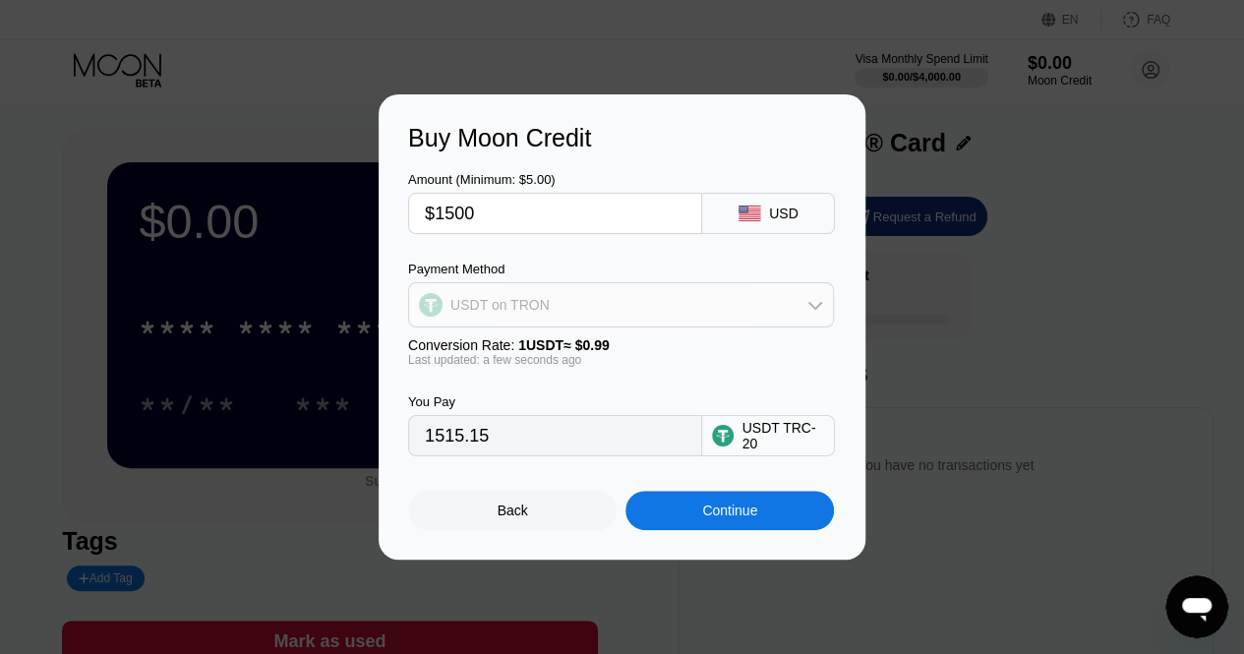
click at [555, 316] on div "USDT on TRON" at bounding box center [621, 304] width 424 height 39
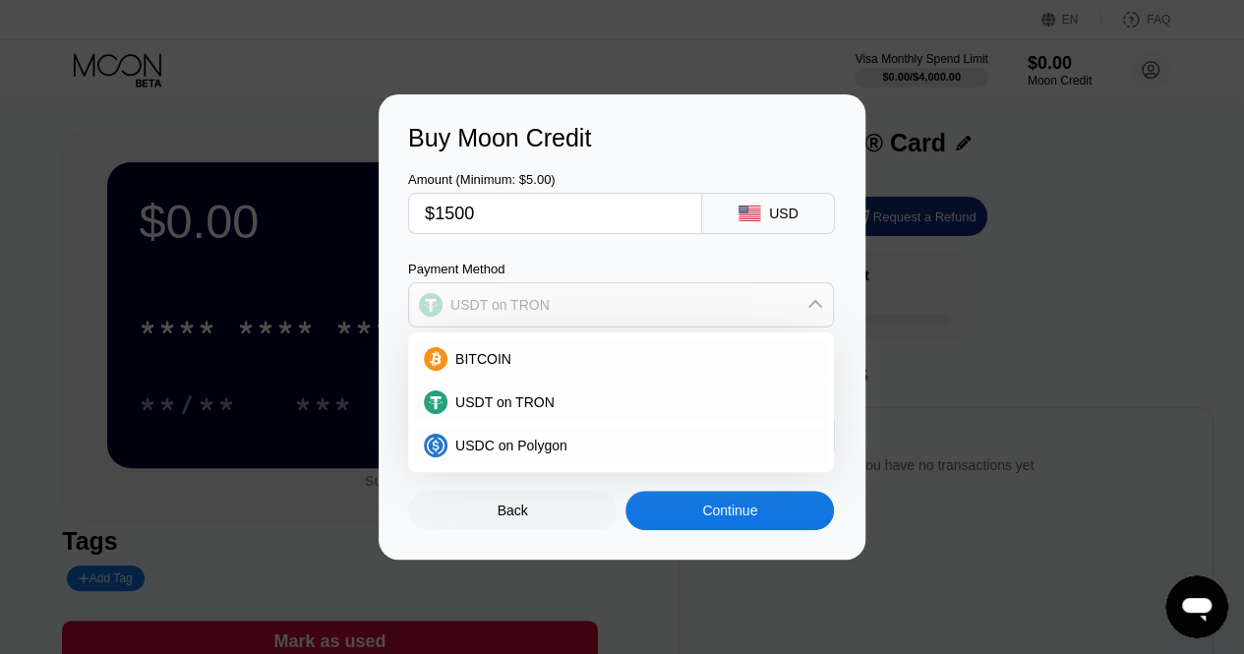
click at [555, 316] on div "USDT on TRON" at bounding box center [621, 304] width 424 height 39
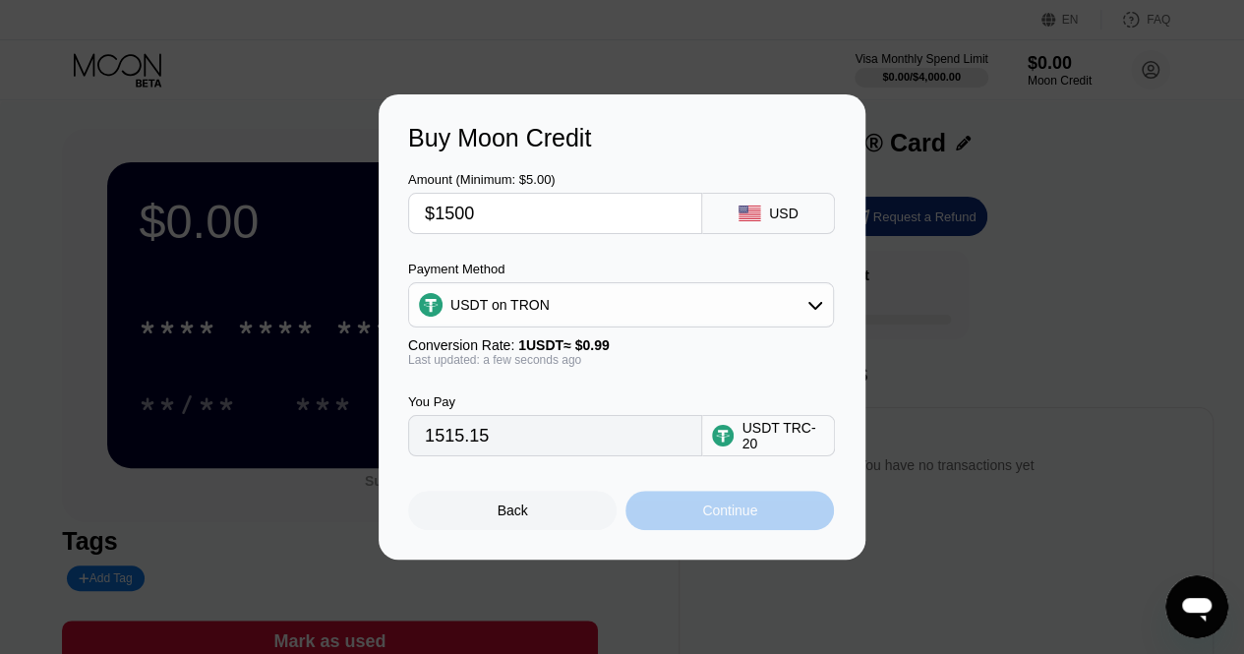
click at [696, 519] on div "Continue" at bounding box center [730, 510] width 209 height 39
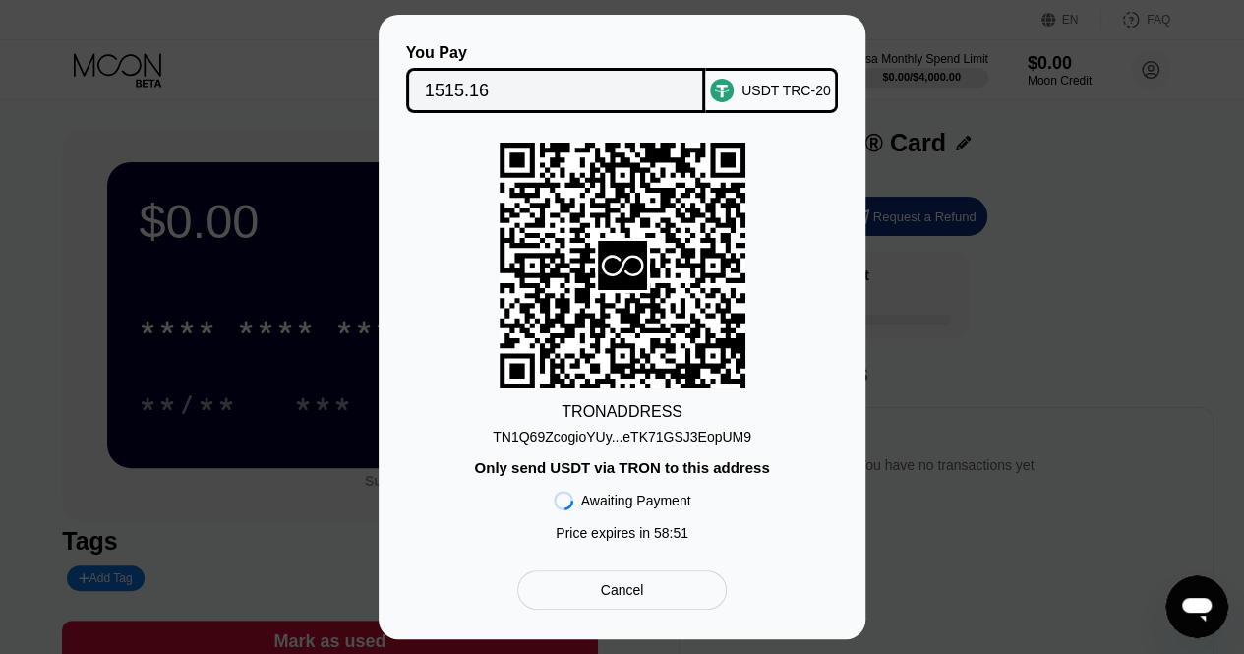
click at [620, 599] on div "Cancel" at bounding box center [622, 590] width 43 height 18
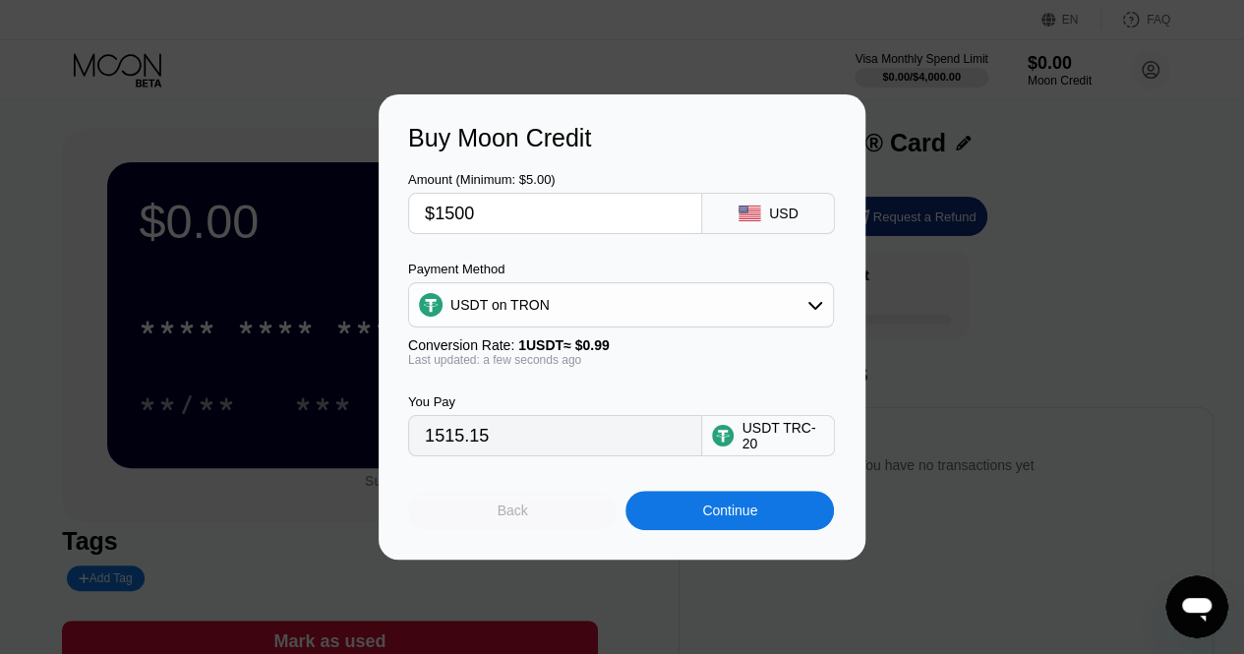
click at [531, 530] on div "Back" at bounding box center [512, 510] width 209 height 39
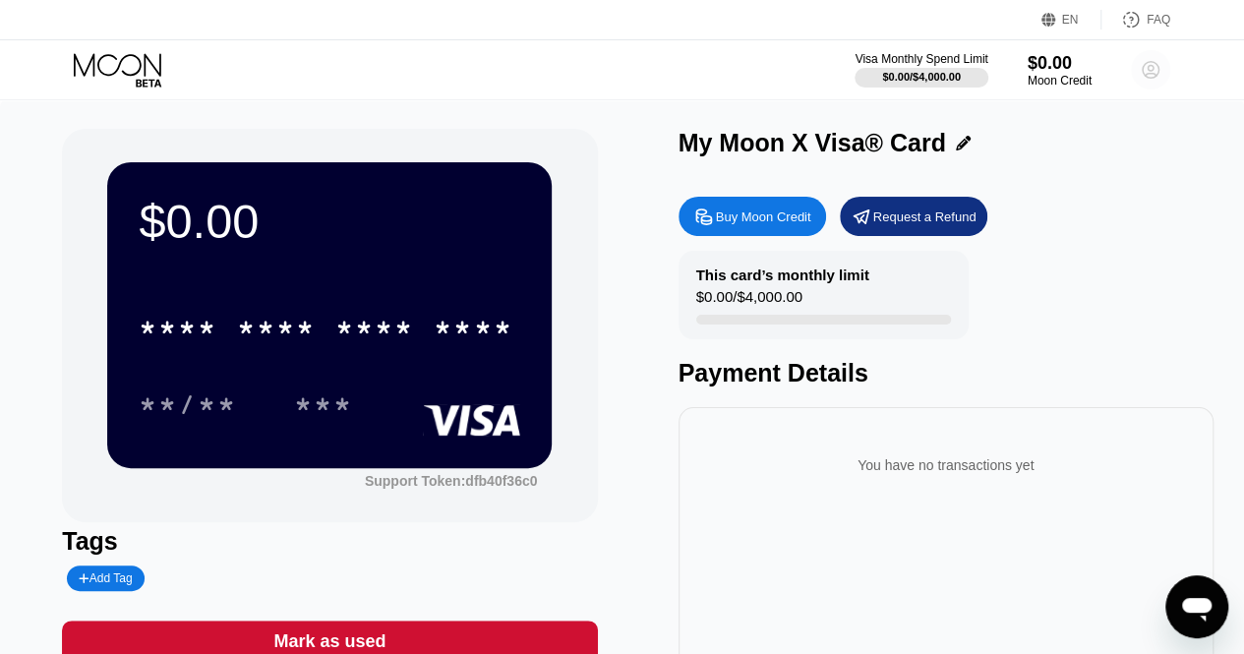
click at [1150, 67] on circle at bounding box center [1150, 69] width 39 height 39
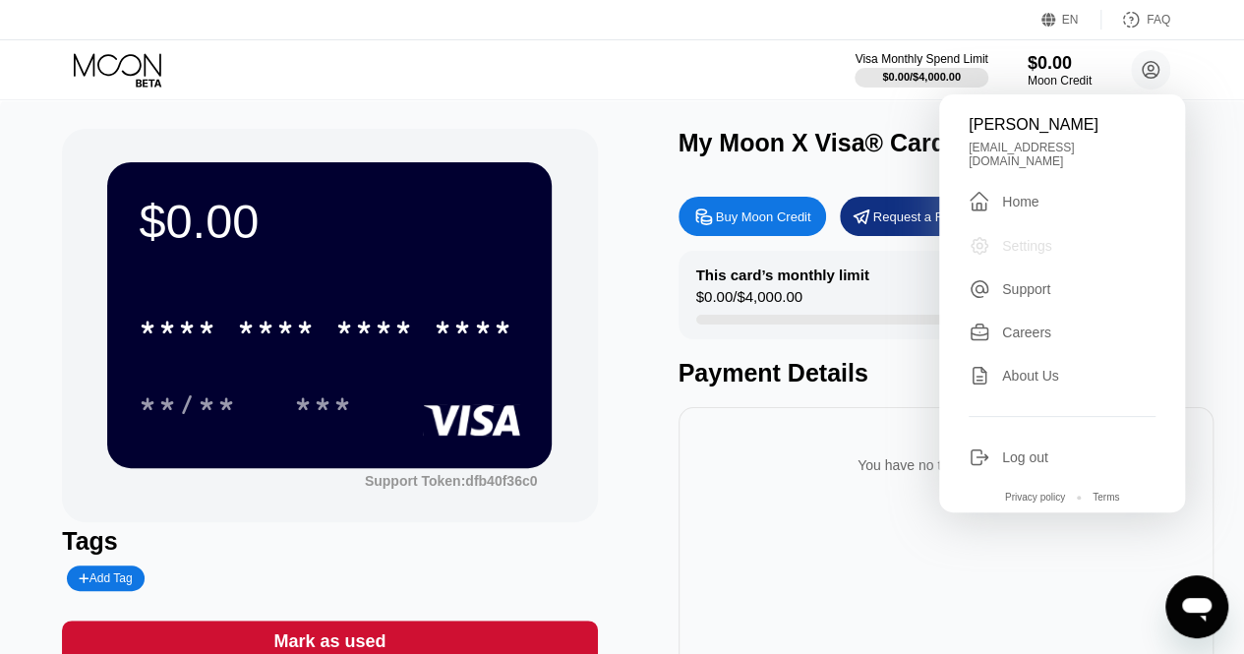
click at [1032, 244] on div "Settings" at bounding box center [1027, 246] width 50 height 16
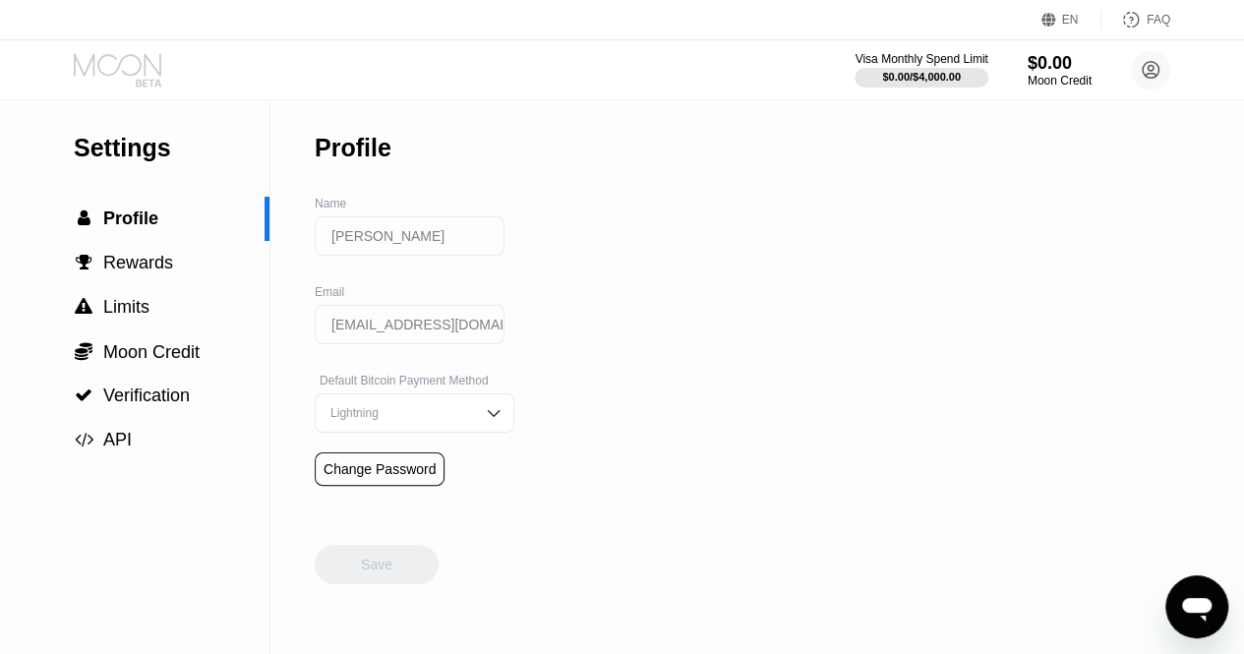
click at [122, 77] on icon at bounding box center [119, 70] width 91 height 34
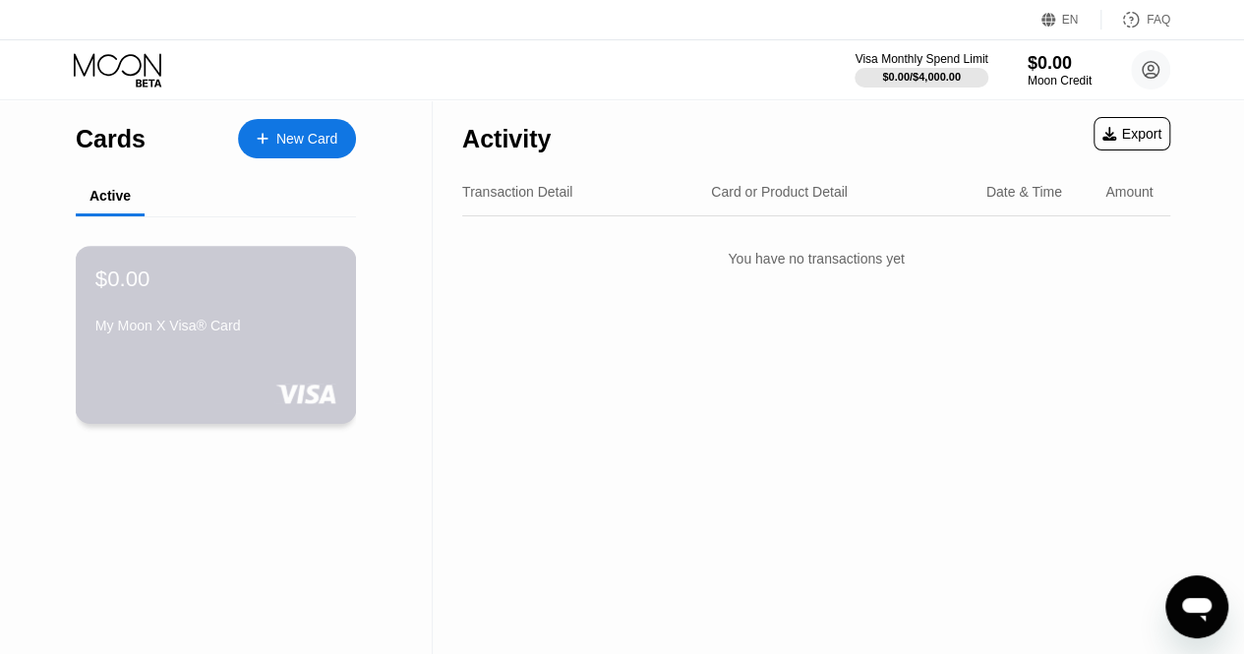
click at [252, 328] on div "My Moon X Visa® Card" at bounding box center [215, 326] width 241 height 16
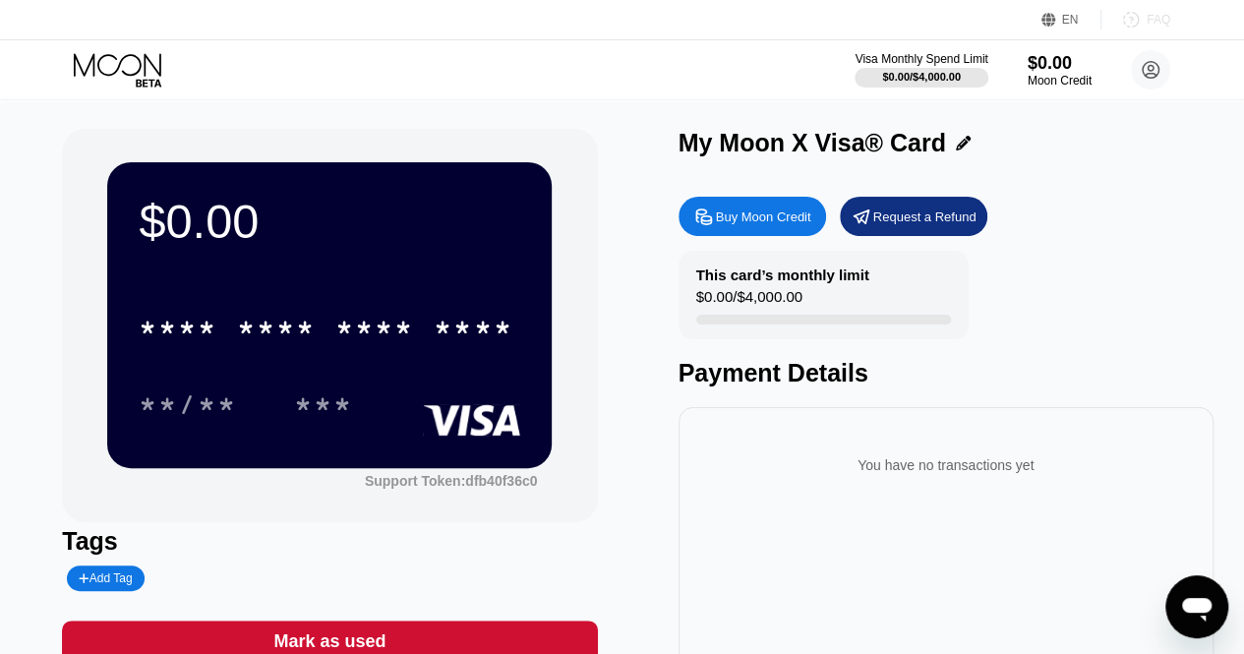
click at [1168, 16] on div "FAQ" at bounding box center [1159, 20] width 24 height 14
click at [1147, 341] on div "This card’s monthly limit $0.00 / $4,000.00 Payment Details" at bounding box center [946, 319] width 535 height 137
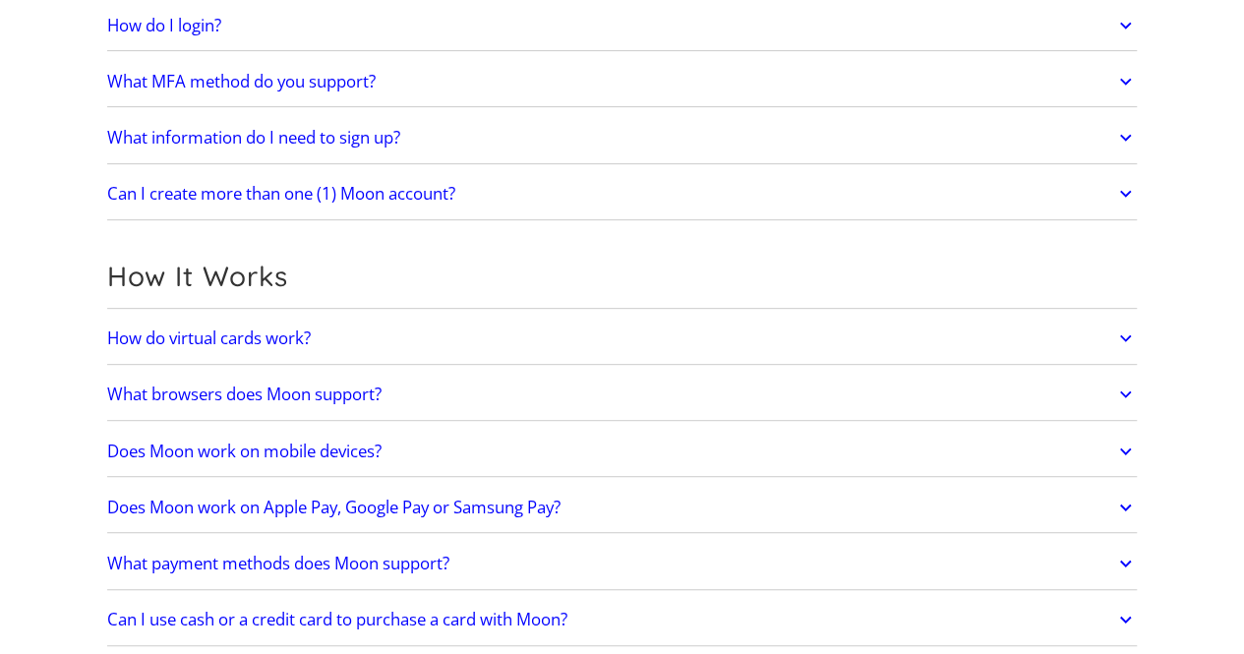
scroll to position [338, 0]
click at [212, 331] on h2 "How do virtual cards work?" at bounding box center [209, 338] width 204 height 20
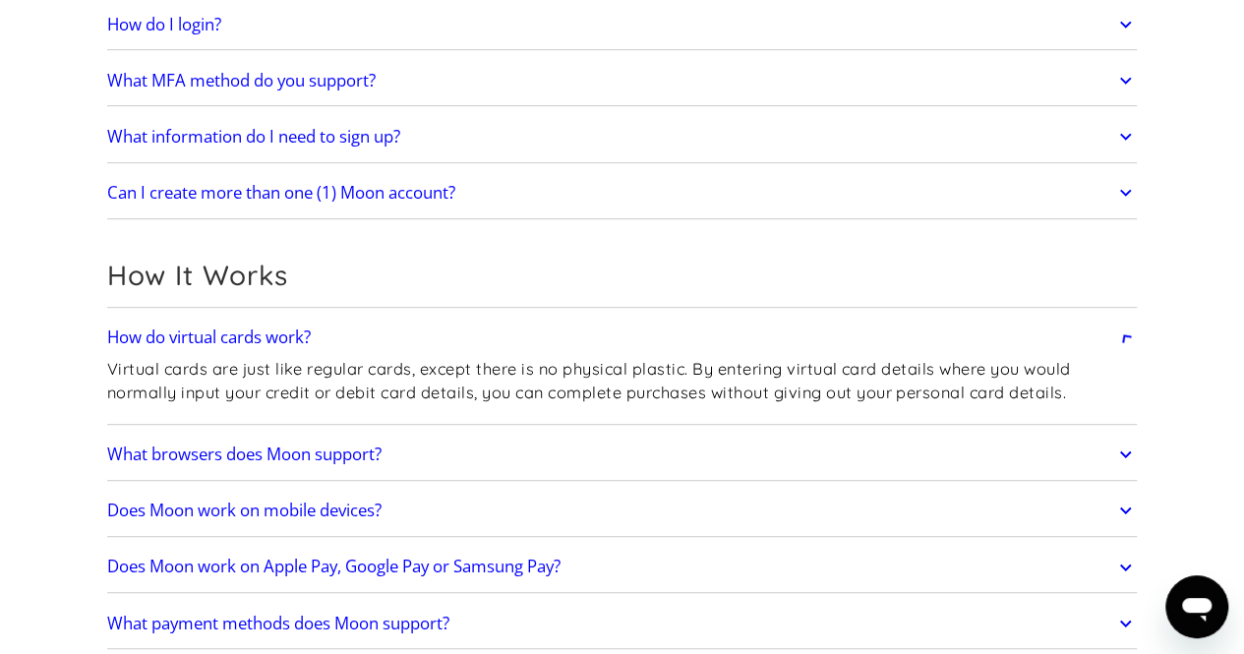
scroll to position [0, 0]
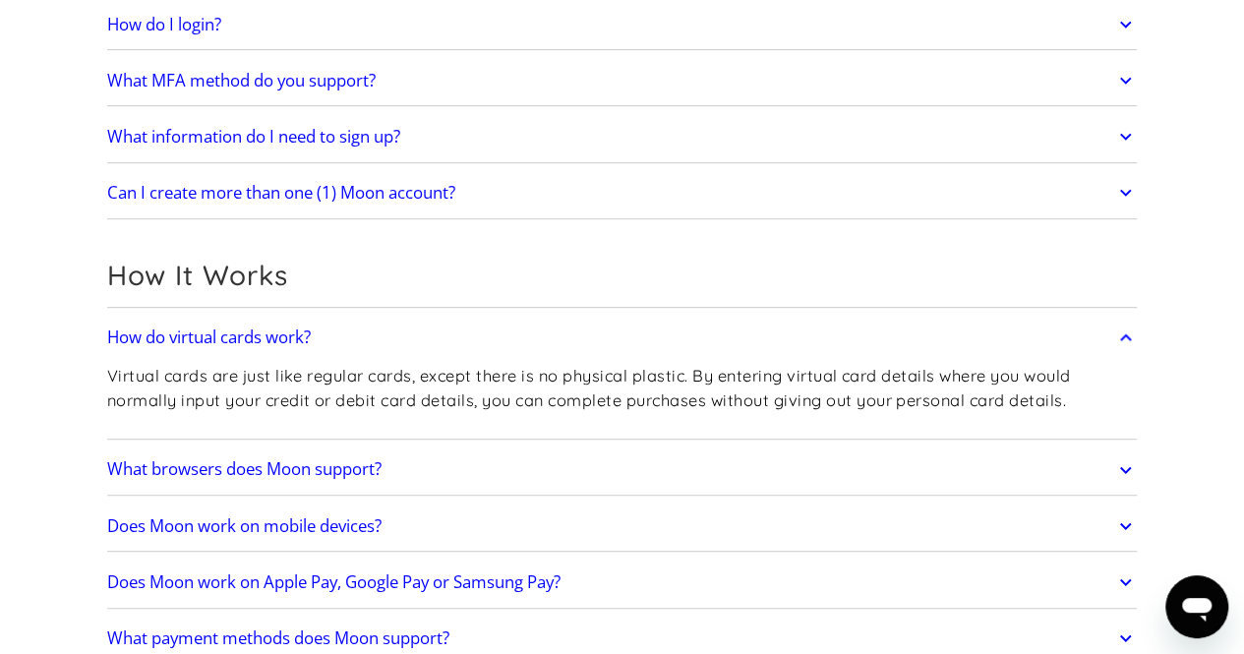
click at [212, 331] on h2 "How do virtual cards work?" at bounding box center [209, 338] width 204 height 20
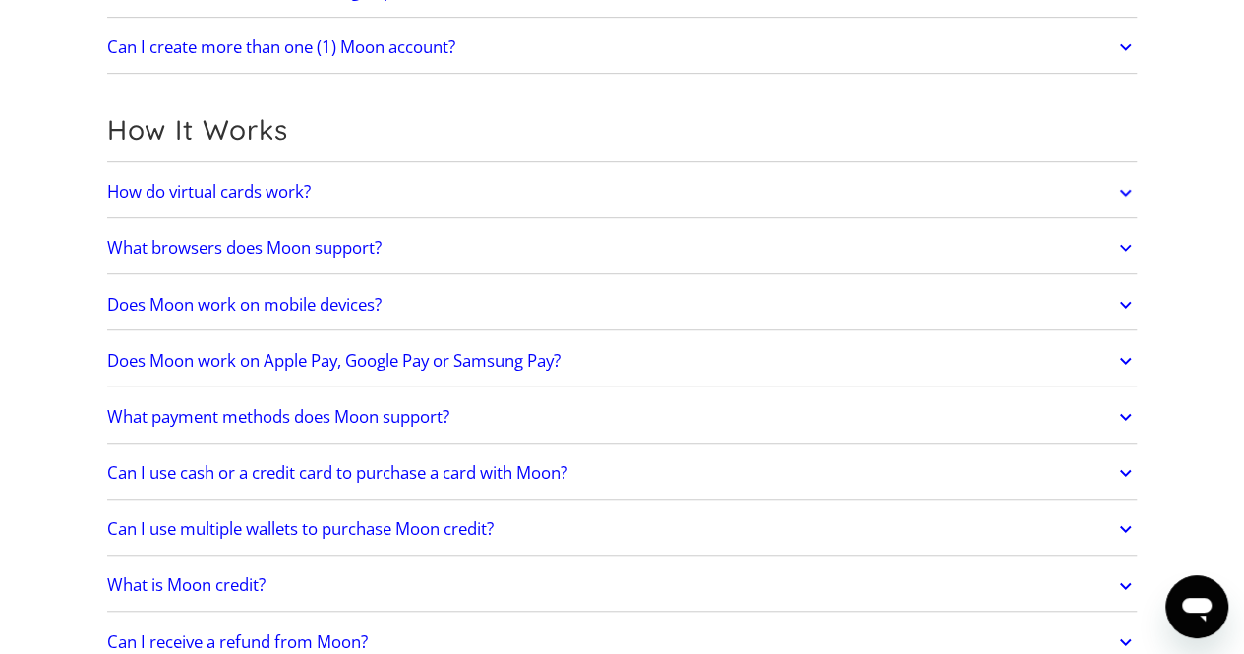
scroll to position [485, 0]
click at [225, 361] on h2 "Does Moon work on Apple Pay, Google Pay or Samsung Pay?" at bounding box center [333, 360] width 453 height 20
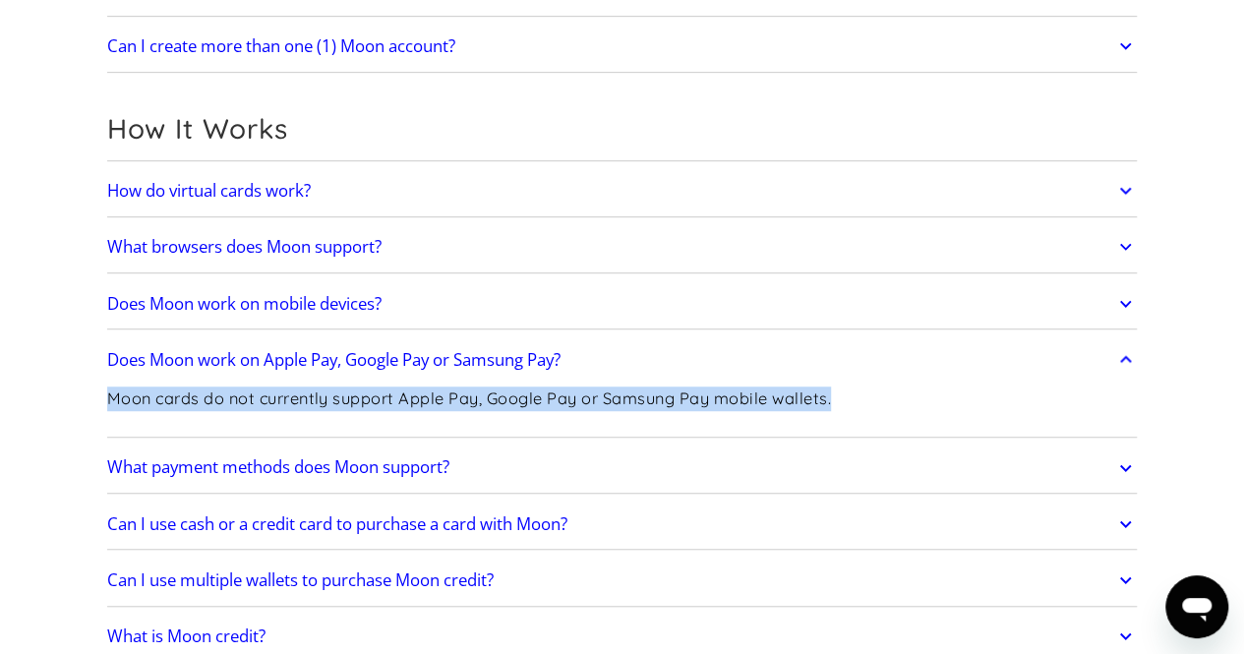
drag, startPoint x: 72, startPoint y: 389, endPoint x: 953, endPoint y: 402, distance: 881.4
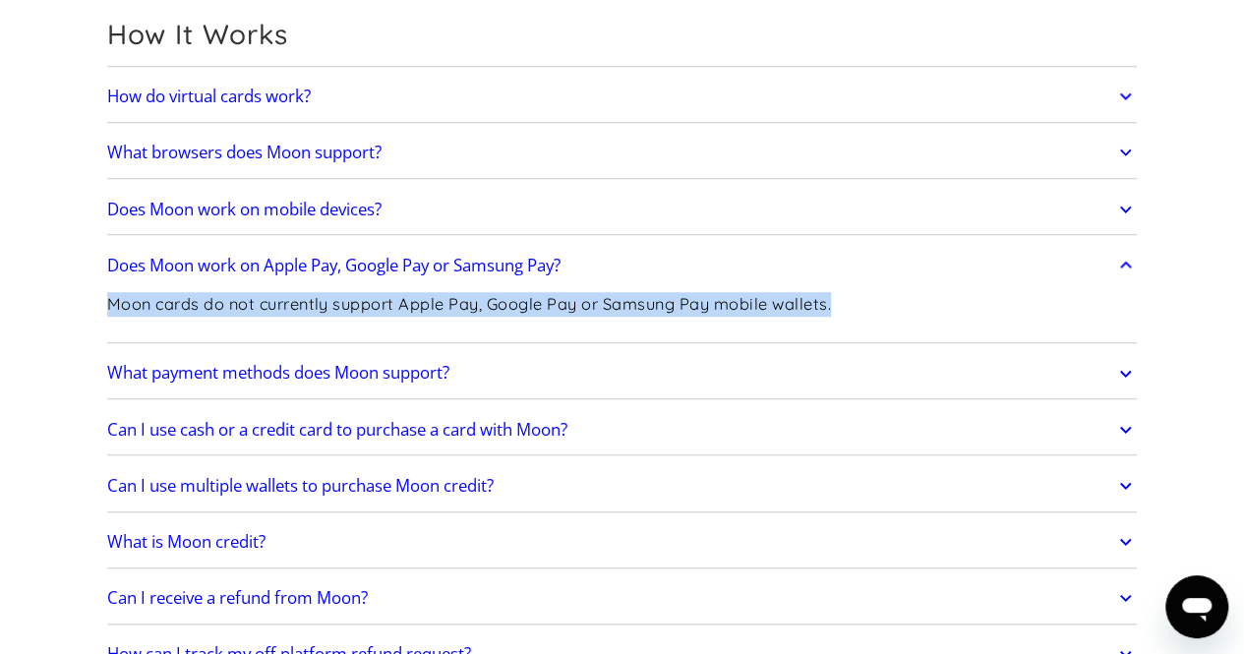
scroll to position [576, 0]
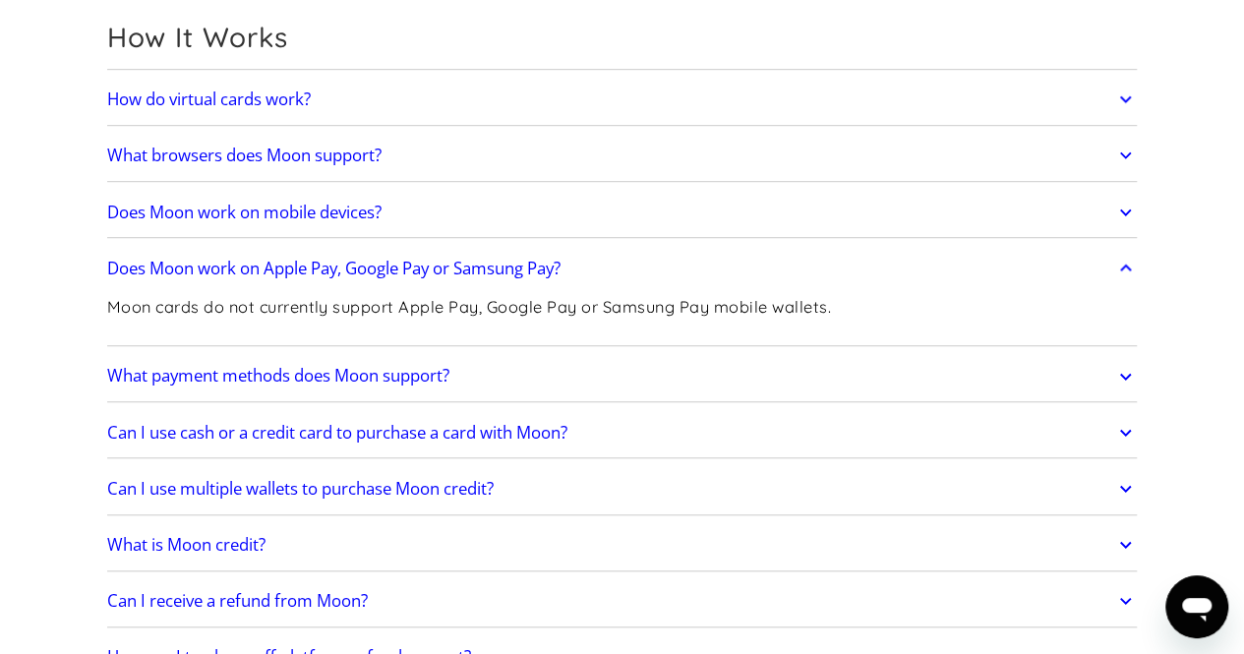
click at [317, 433] on h2 "Can I use cash or a credit card to purchase a card with Moon?" at bounding box center [337, 433] width 460 height 20
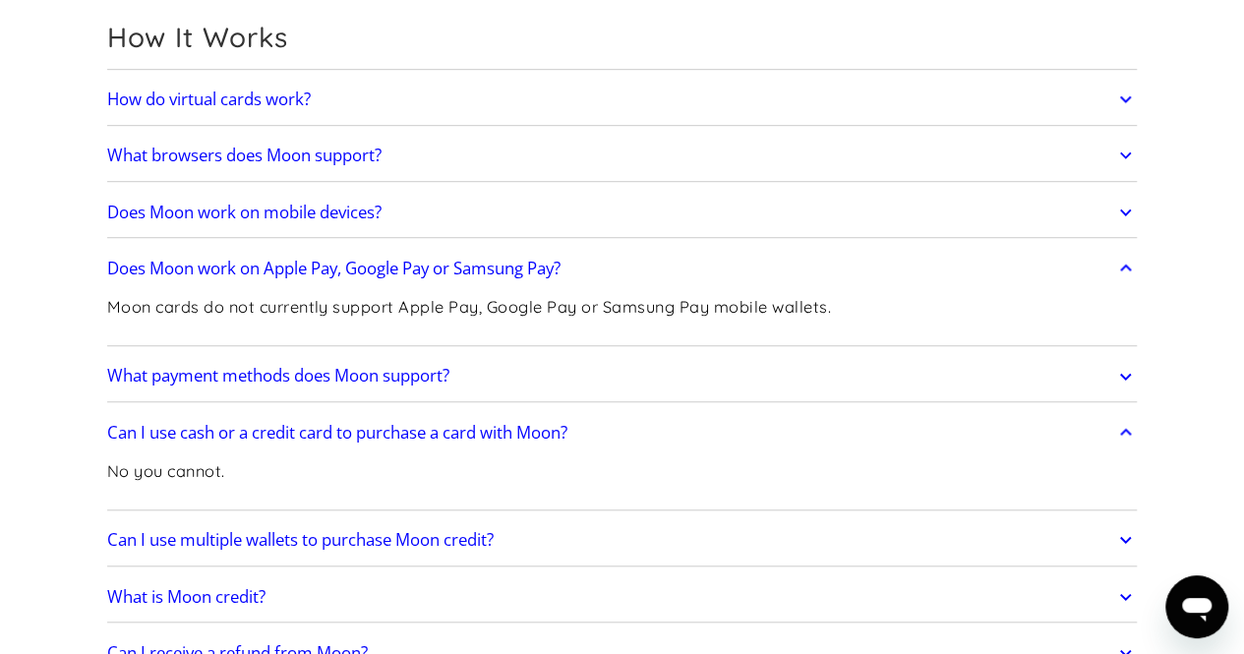
click at [317, 433] on h2 "Can I use cash or a credit card to purchase a card with Moon?" at bounding box center [337, 433] width 460 height 20
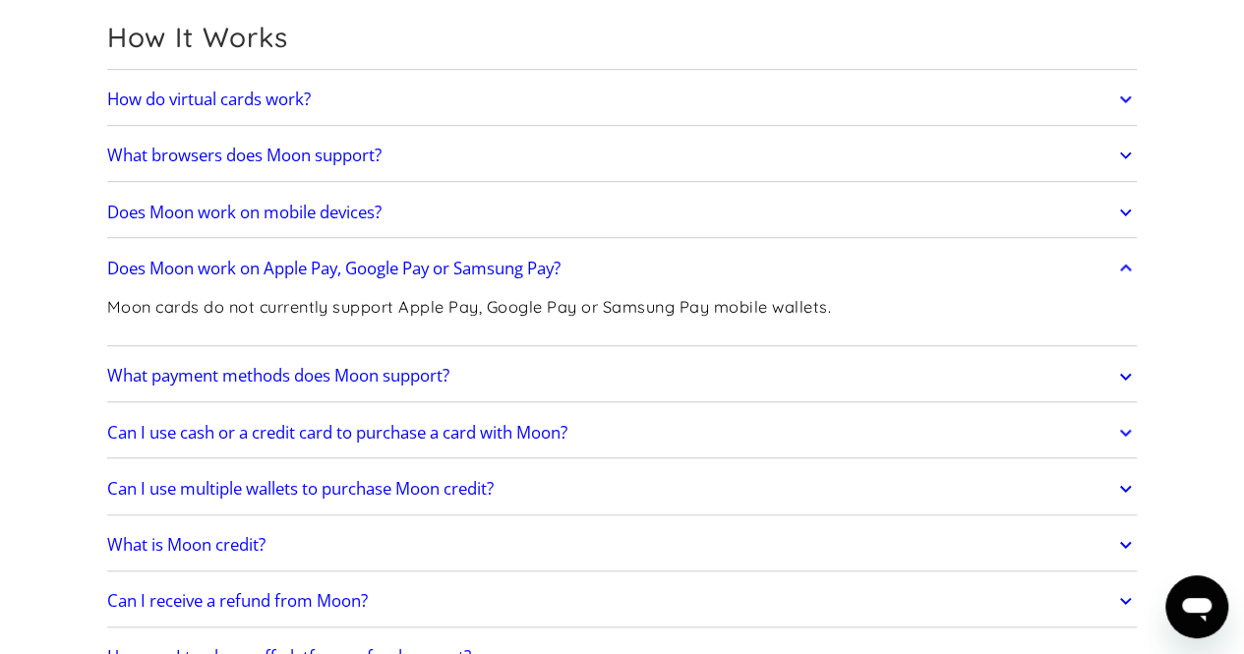
click at [273, 356] on link "What payment methods does Moon support?" at bounding box center [622, 376] width 1031 height 41
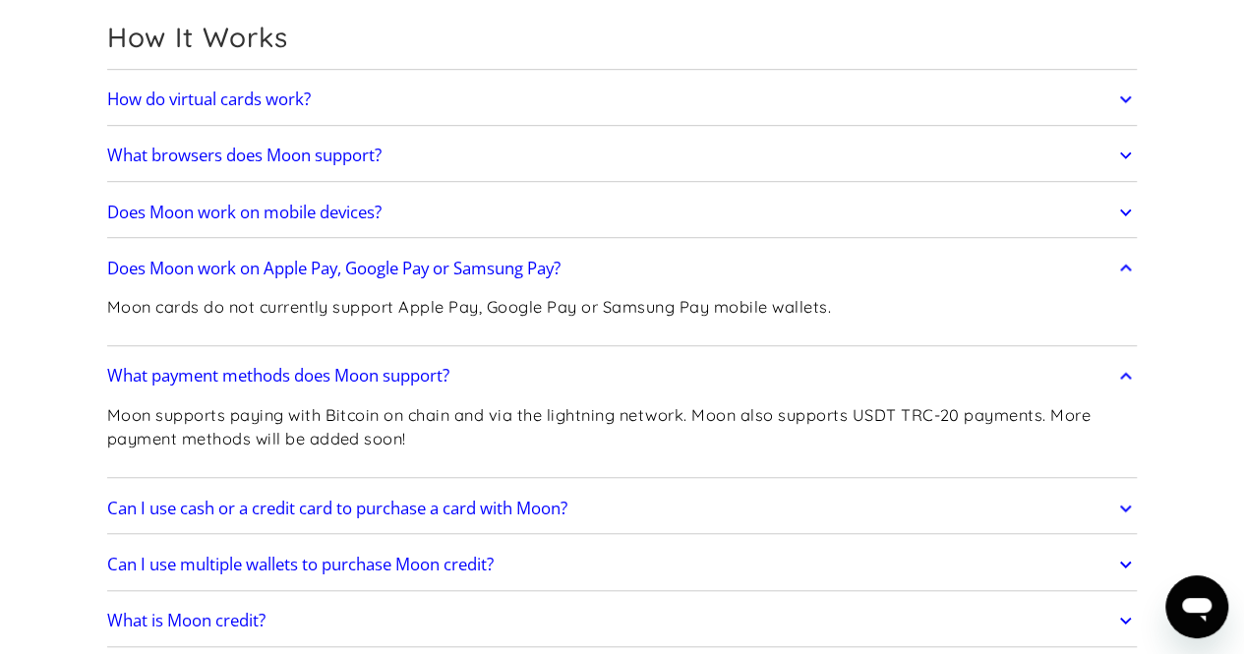
click at [290, 375] on h2 "What payment methods does Moon support?" at bounding box center [278, 376] width 342 height 20
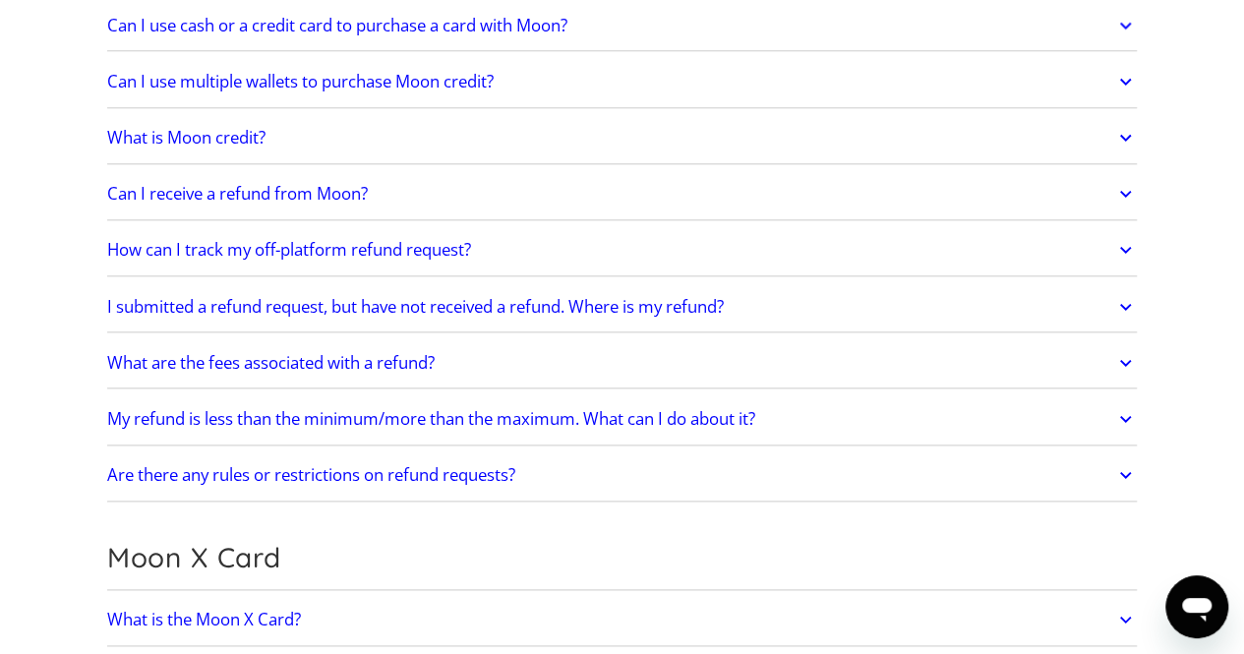
scroll to position [979, 0]
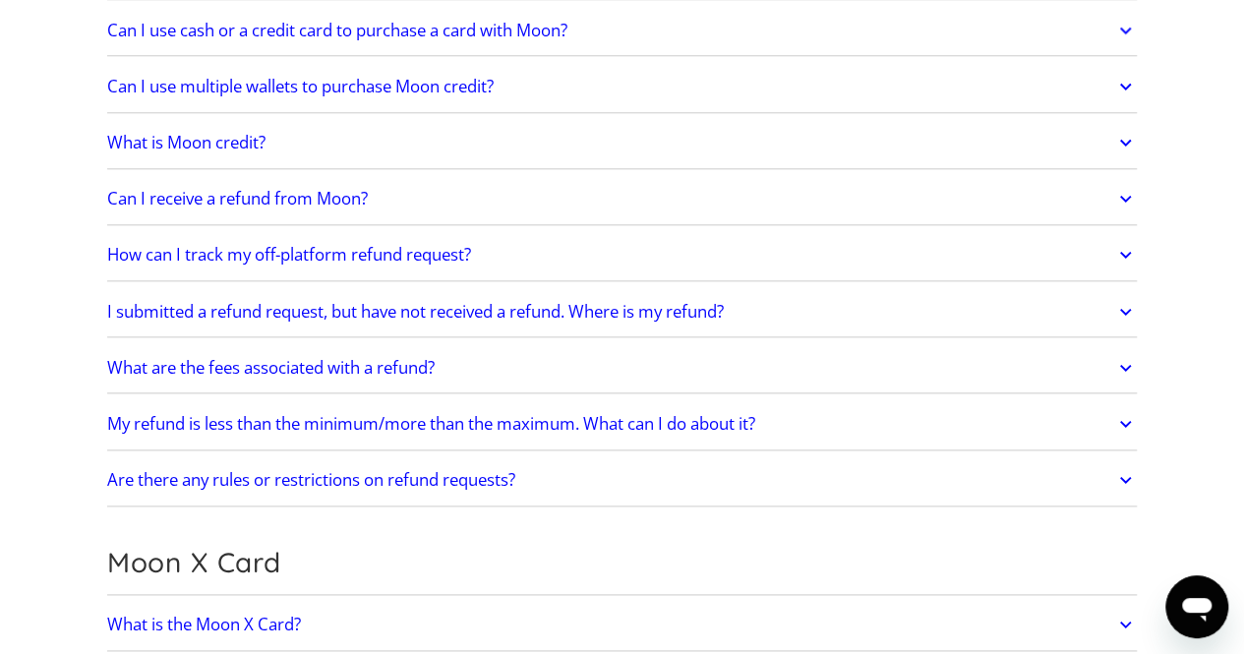
click at [173, 143] on h2 "What is Moon credit?" at bounding box center [186, 143] width 158 height 20
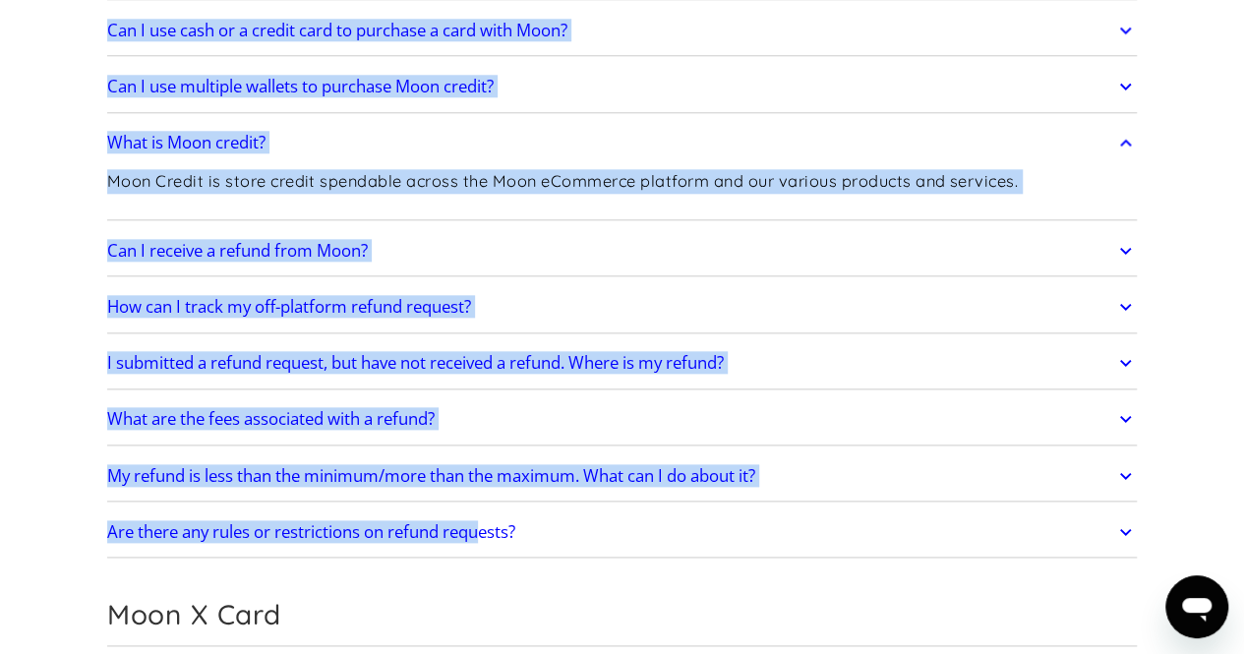
drag, startPoint x: 39, startPoint y: 34, endPoint x: 496, endPoint y: 540, distance: 681.1
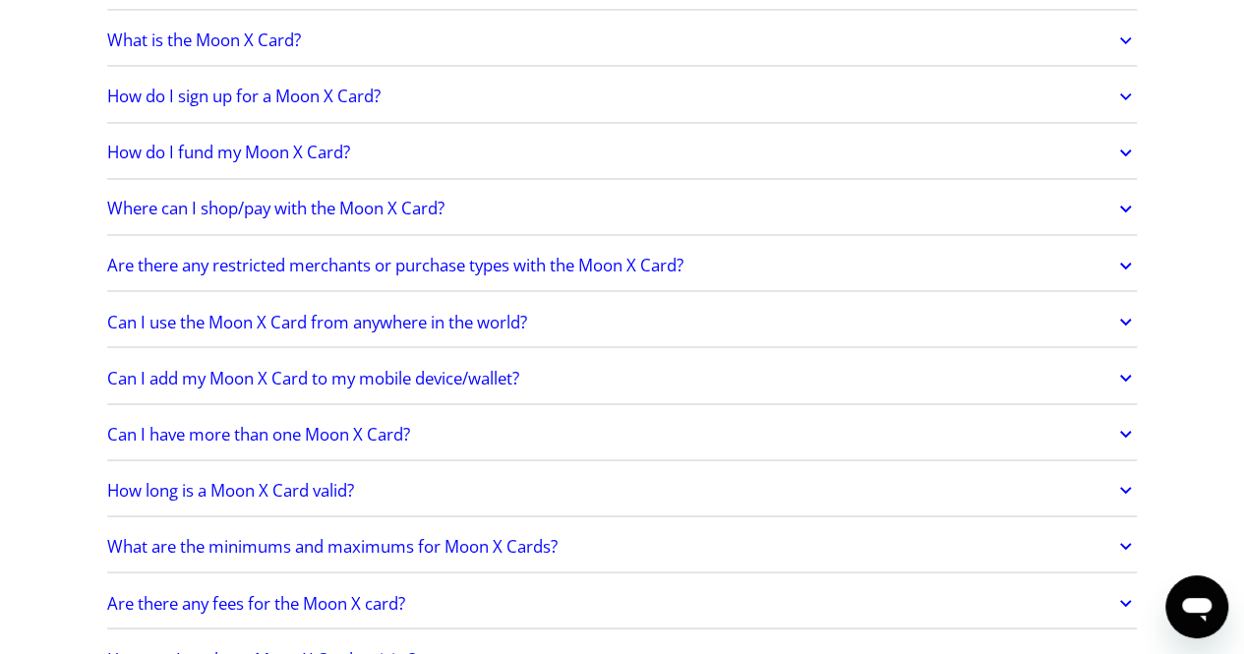
scroll to position [1653, 0]
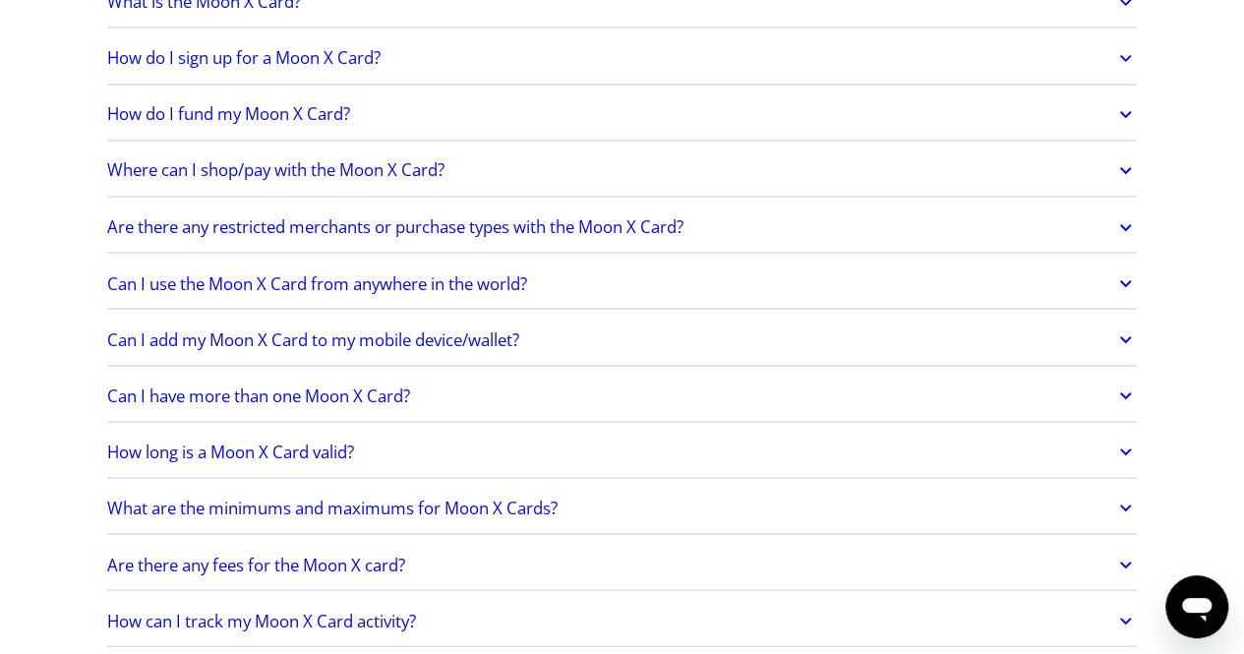
click at [426, 278] on h2 "Can I use the Moon X Card from anywhere in the world?" at bounding box center [317, 283] width 420 height 20
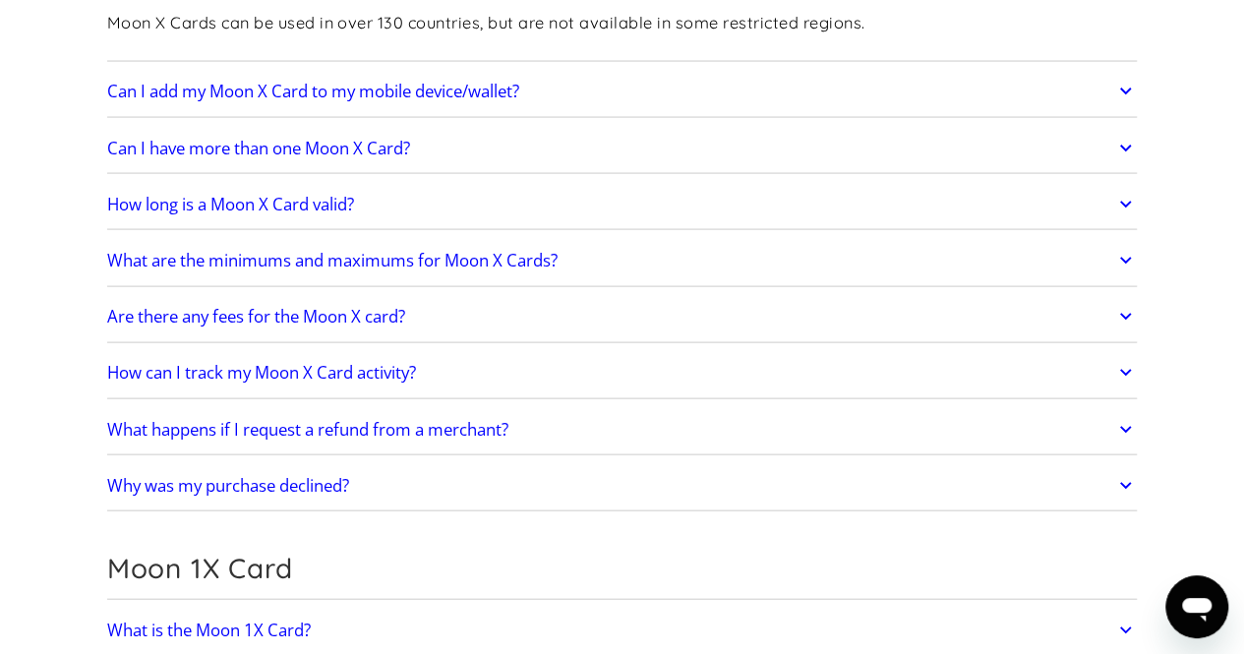
scroll to position [3960, 0]
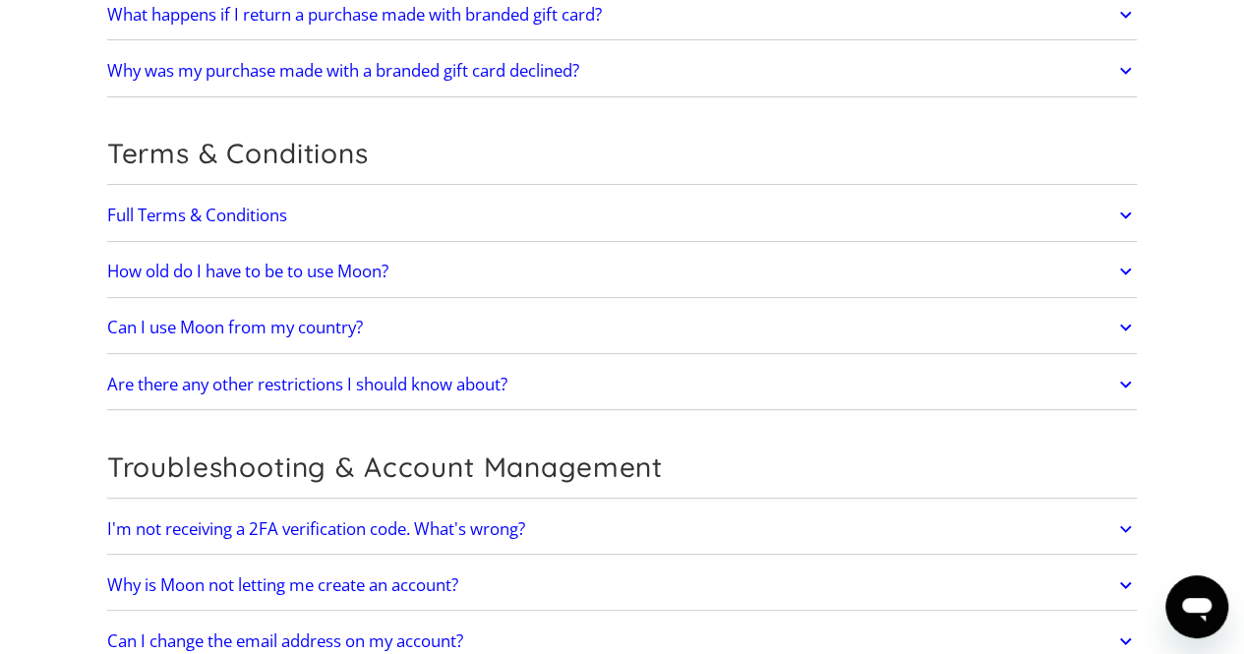
click at [242, 318] on link "Can I use Moon from my country?" at bounding box center [622, 327] width 1031 height 41
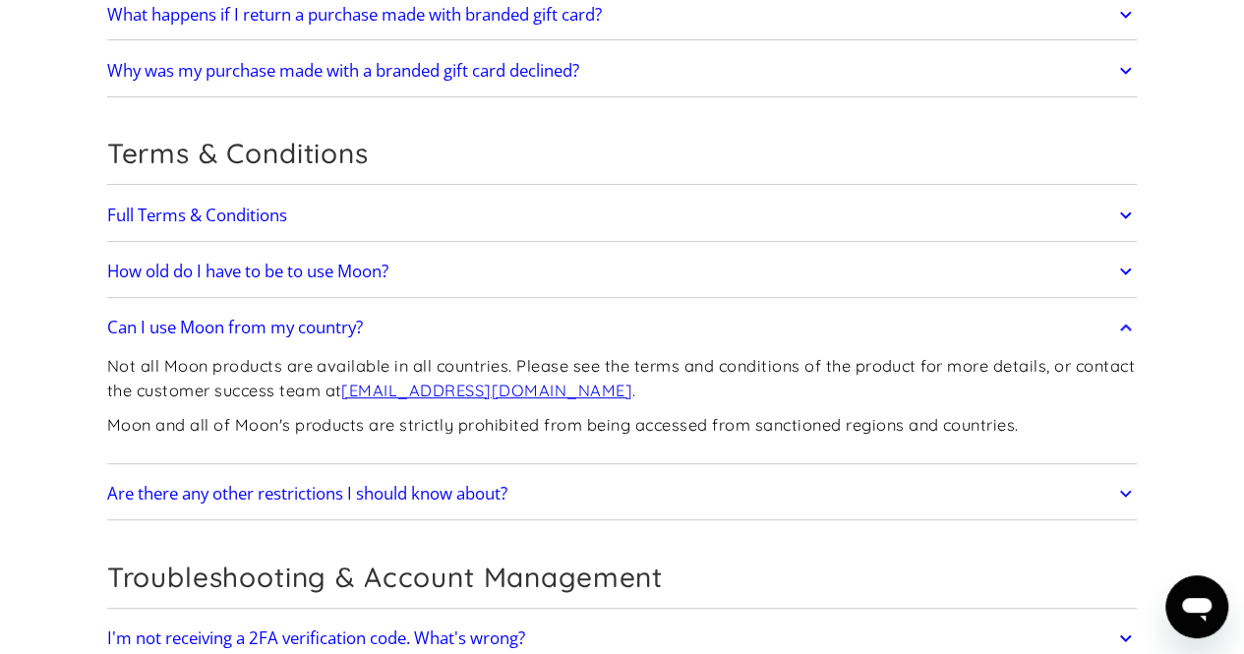
click at [197, 359] on p "Not all Moon products are available in all countries. Please see the terms and …" at bounding box center [622, 378] width 1031 height 48
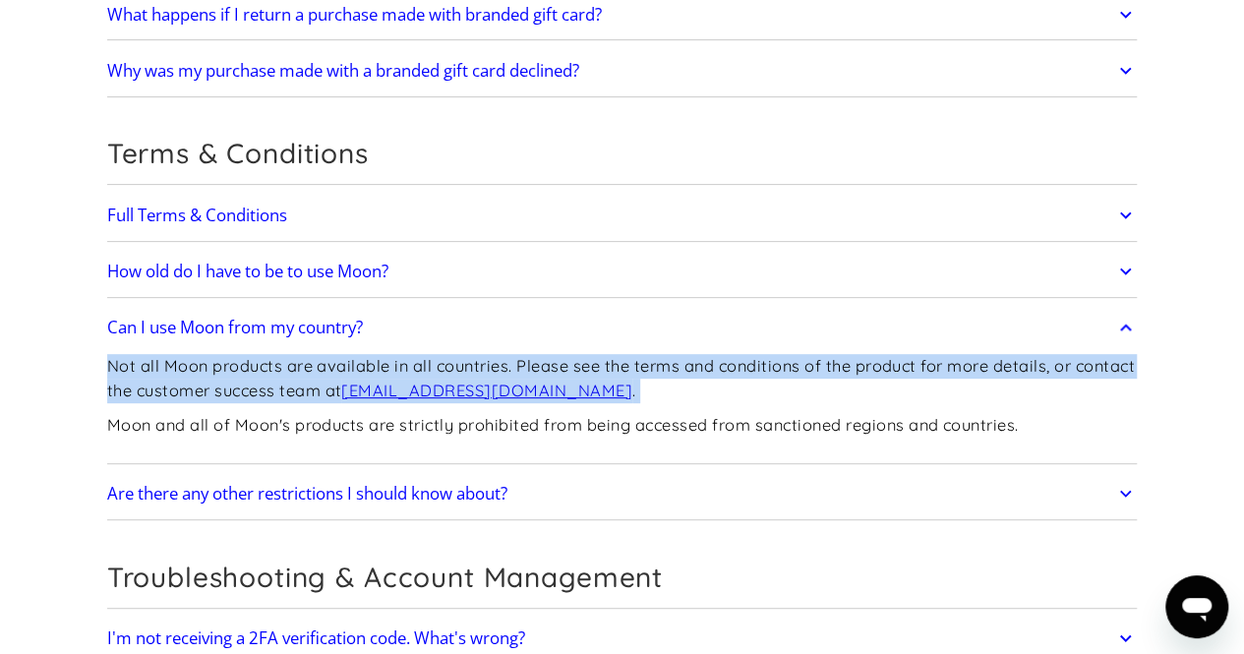
click at [197, 359] on p "Not all Moon products are available in all countries. Please see the terms and …" at bounding box center [622, 378] width 1031 height 48
click at [706, 354] on p "Not all Moon products are available in all countries. Please see the terms and …" at bounding box center [622, 378] width 1031 height 48
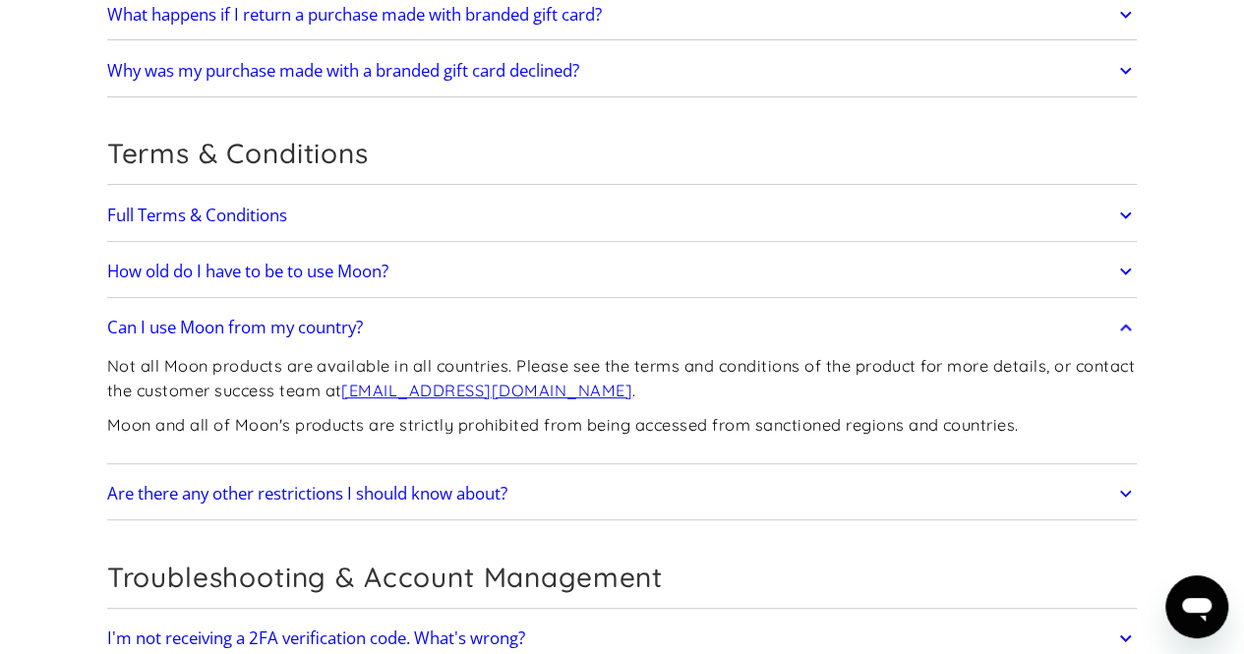
click at [692, 417] on div "Not all Moon products are available in all countries. Please see the terms and …" at bounding box center [622, 403] width 1031 height 110
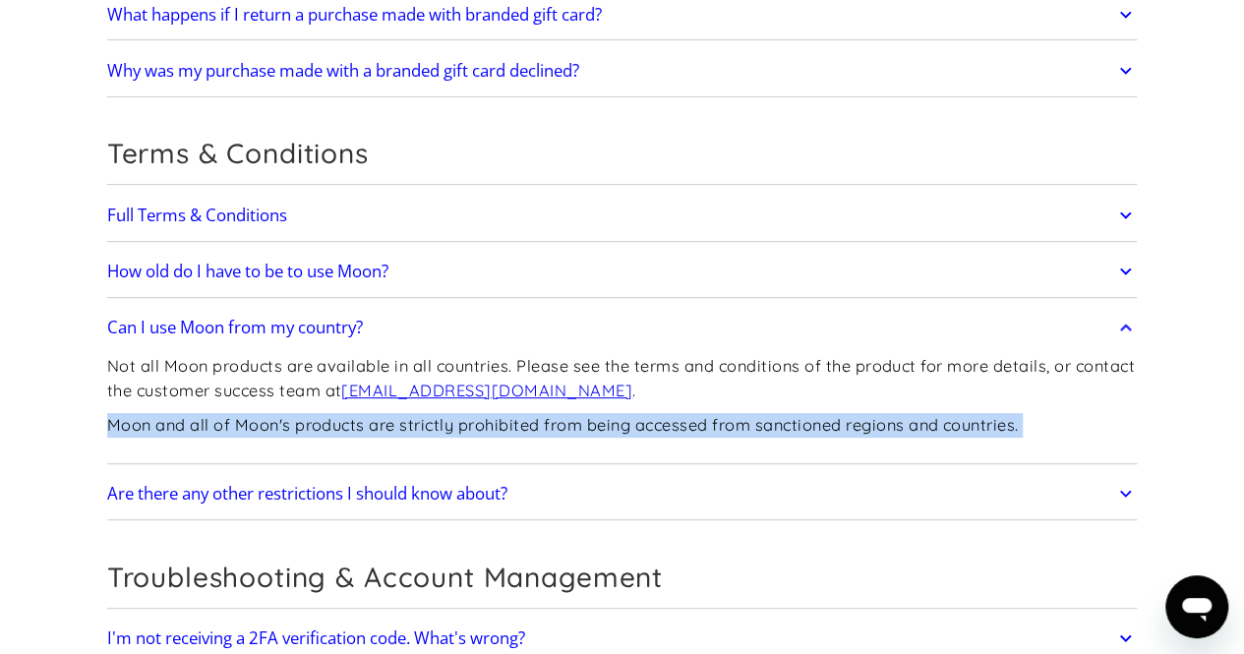
click at [692, 417] on div "Not all Moon products are available in all countries. Please see the terms and …" at bounding box center [622, 403] width 1031 height 110
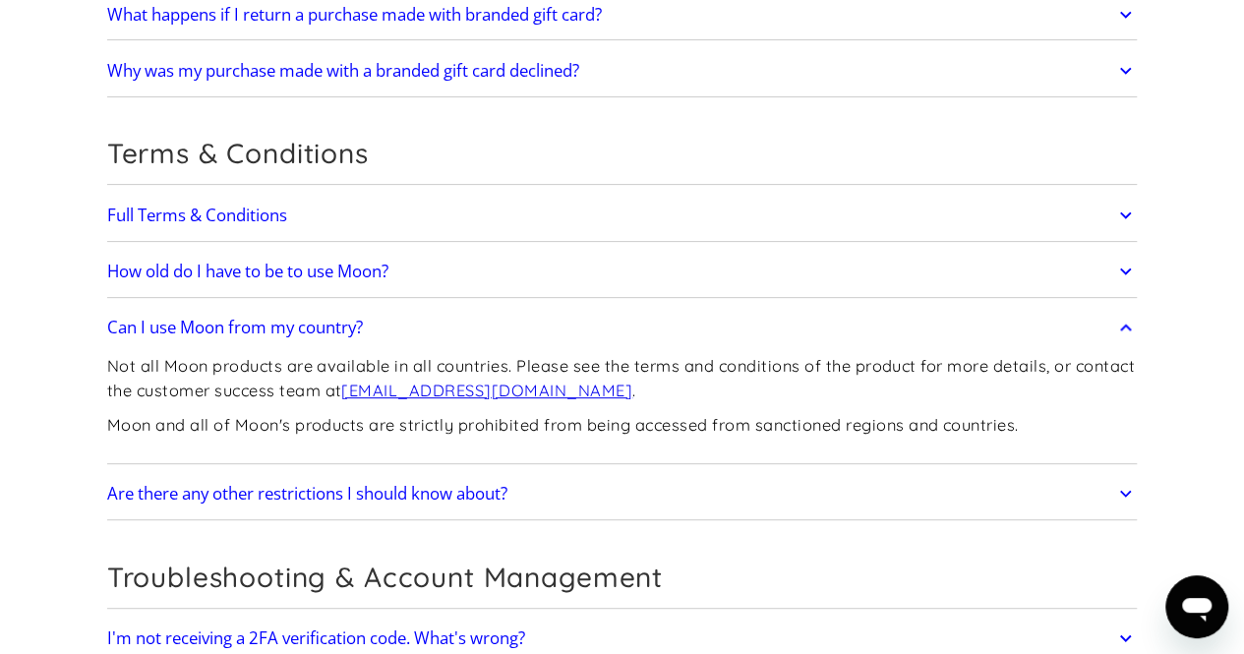
click at [264, 377] on p "Not all Moon products are available in all countries. Please see the terms and …" at bounding box center [622, 378] width 1031 height 48
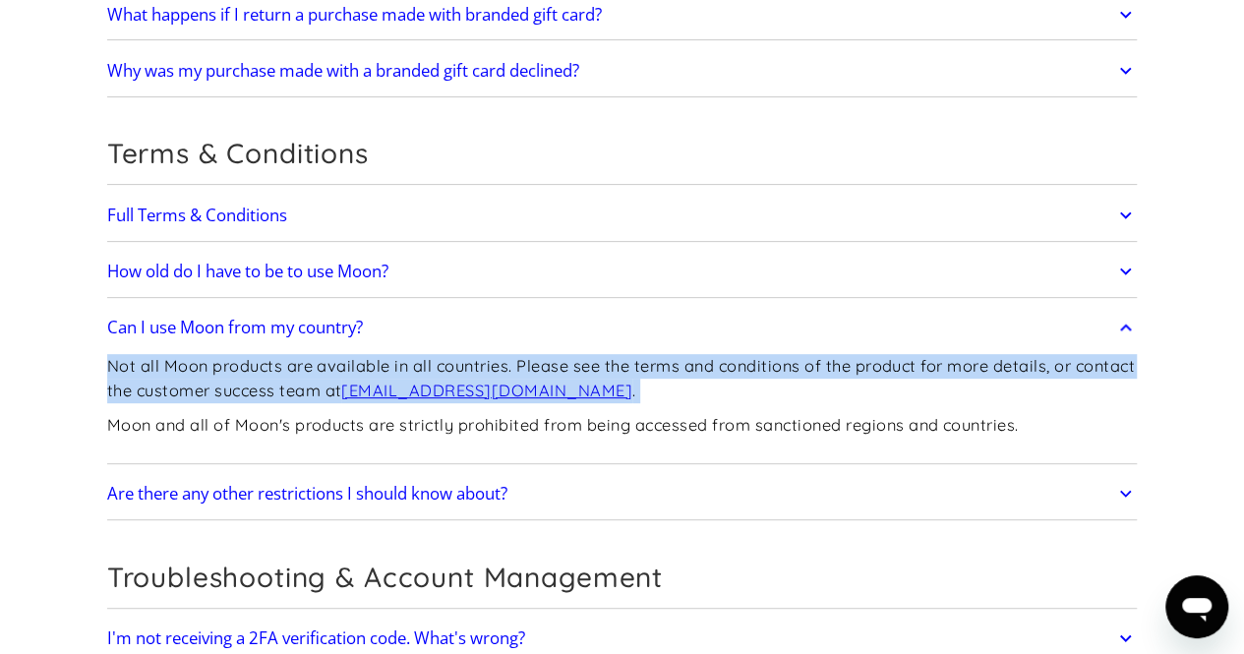
click at [264, 377] on p "Not all Moon products are available in all countries. Please see the terms and …" at bounding box center [622, 378] width 1031 height 48
click at [277, 367] on p "Not all Moon products are available in all countries. Please see the terms and …" at bounding box center [622, 378] width 1031 height 48
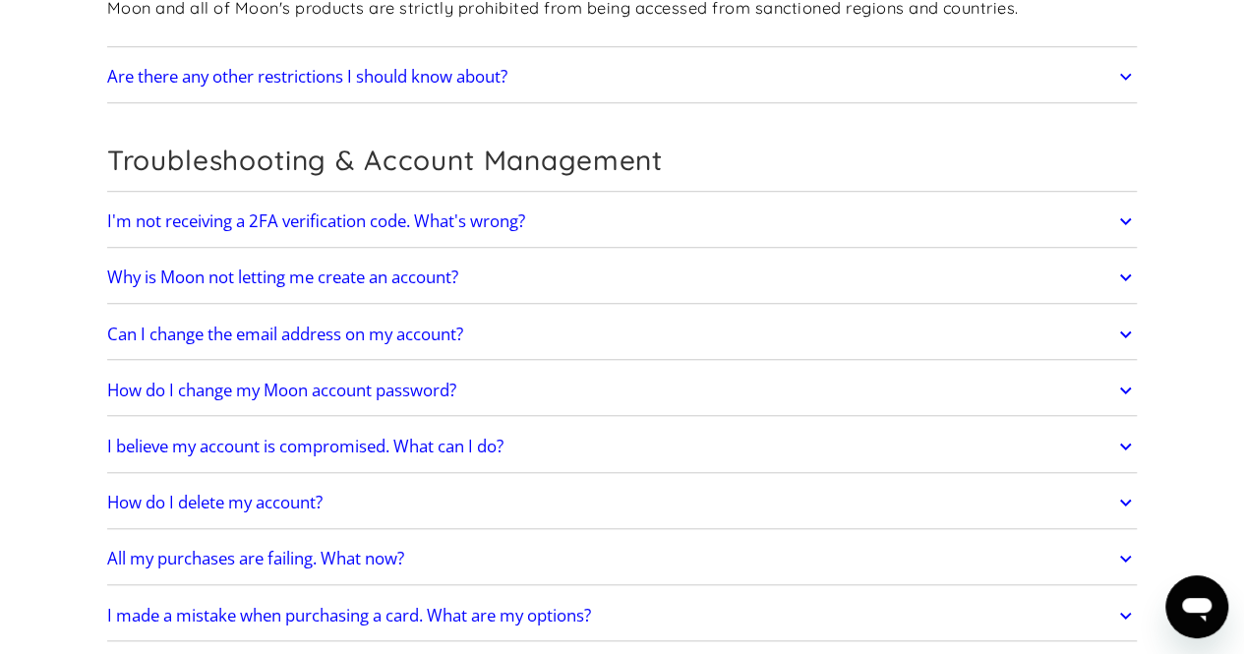
scroll to position [4374, 0]
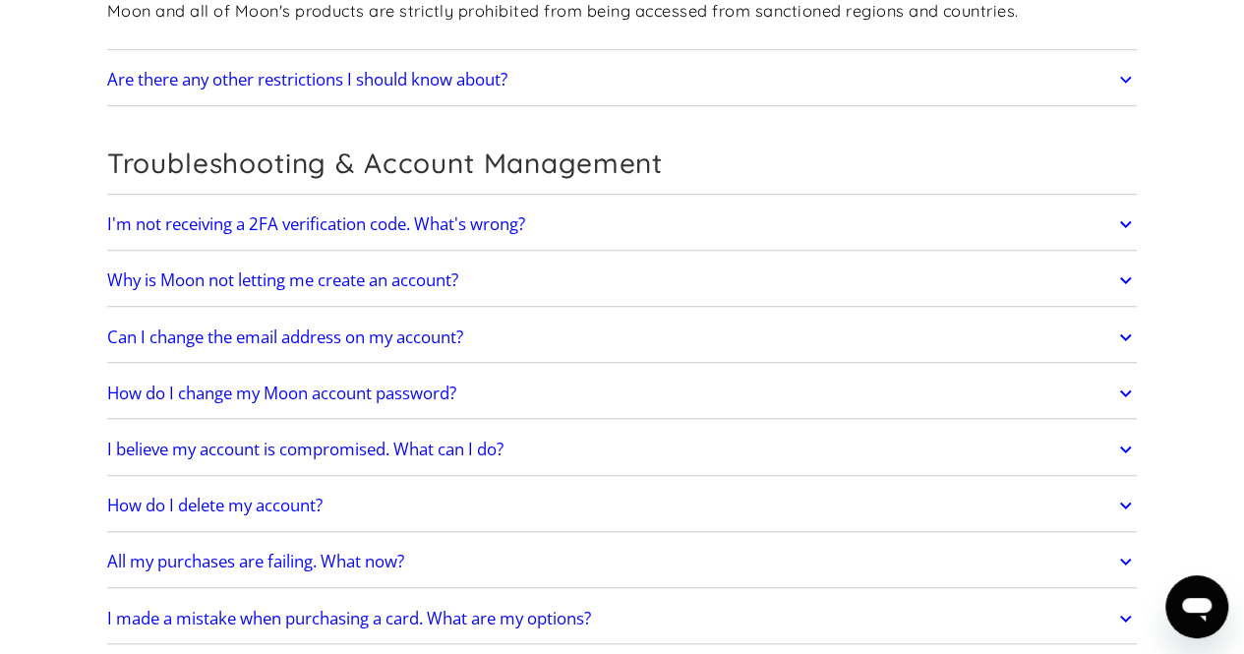
click at [314, 76] on link "Are there any other restrictions I should know about?" at bounding box center [622, 79] width 1031 height 41
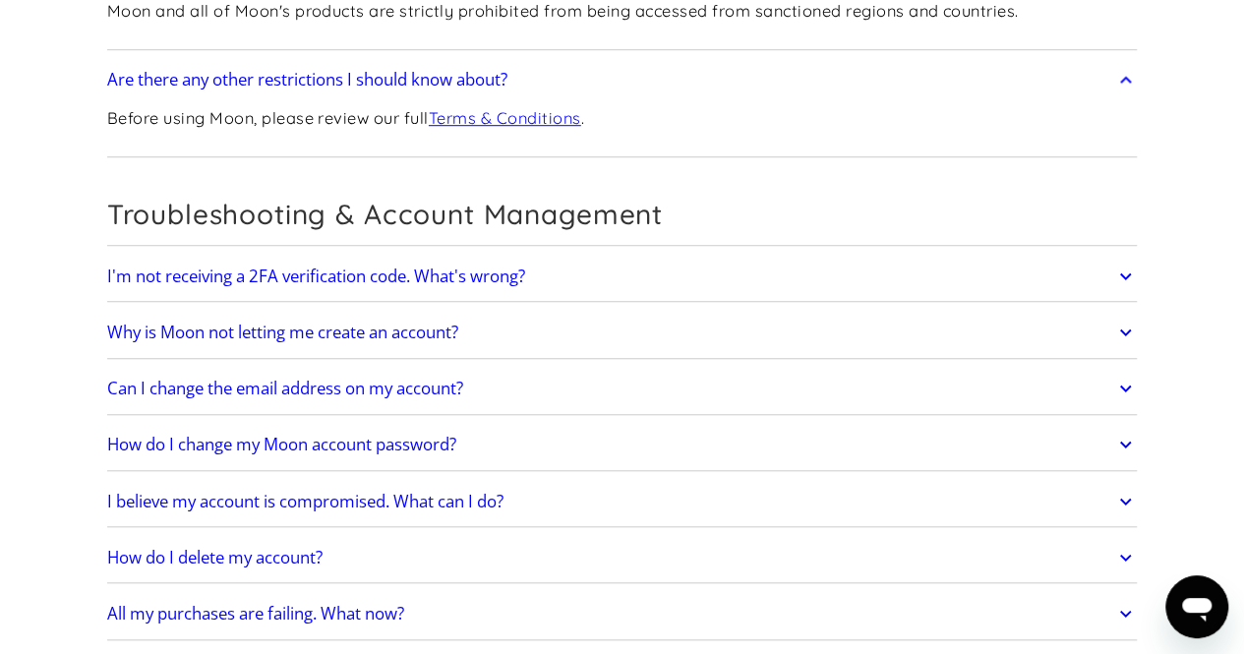
click at [472, 108] on link "Terms & Conditions" at bounding box center [505, 118] width 152 height 20
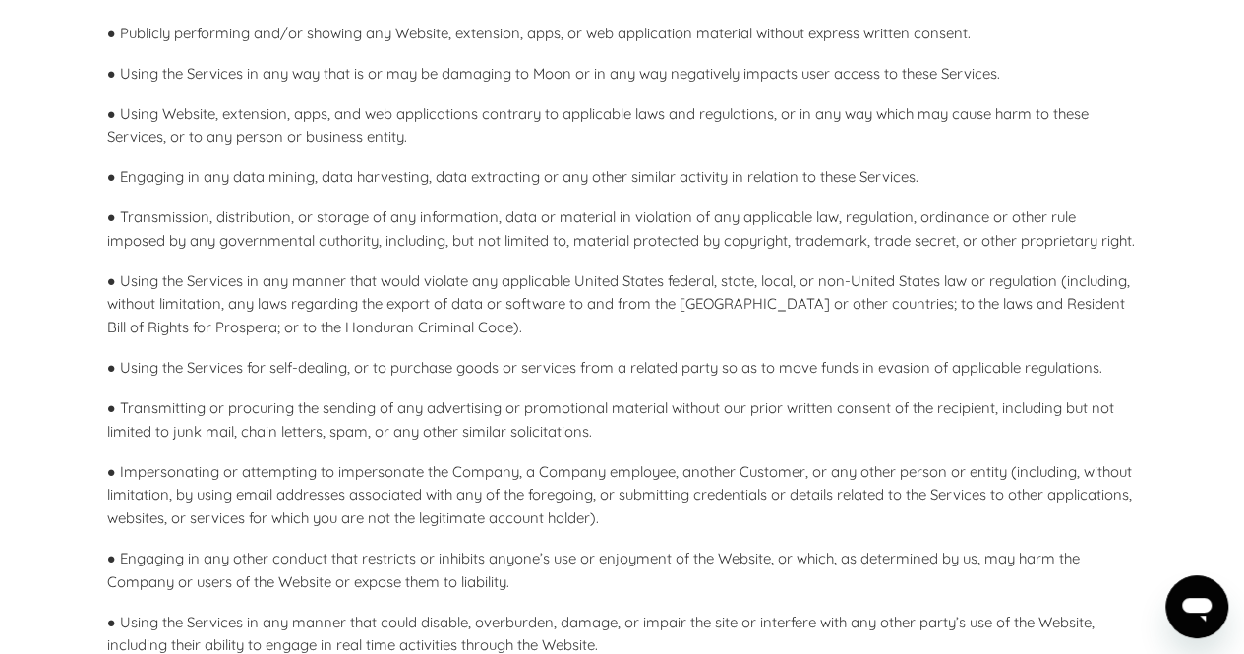
scroll to position [6036, 0]
